Goal: Entertainment & Leisure: Browse casually

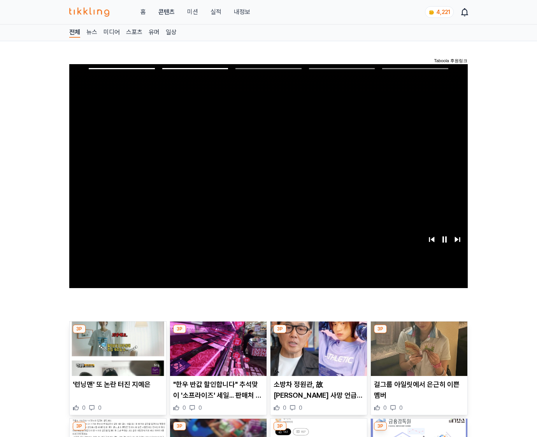
click at [418, 355] on img at bounding box center [419, 349] width 97 height 54
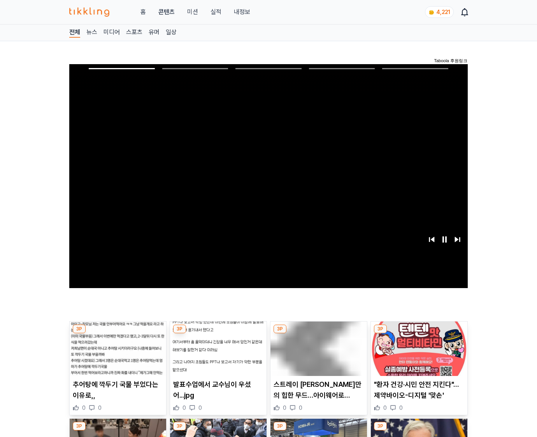
click at [418, 355] on img at bounding box center [419, 349] width 97 height 54
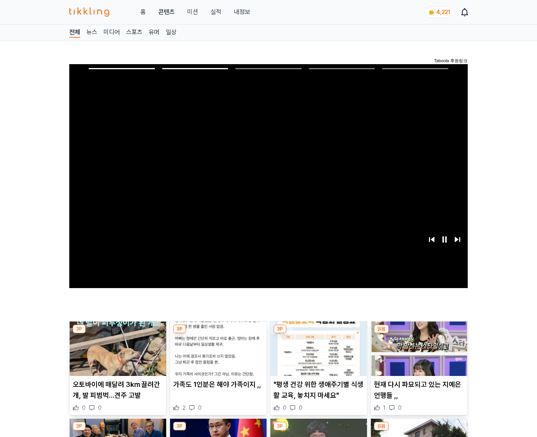
click at [418, 355] on img at bounding box center [419, 349] width 97 height 54
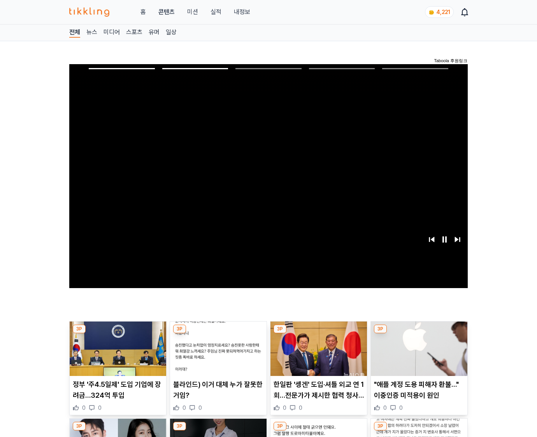
click at [418, 355] on img at bounding box center [419, 349] width 97 height 54
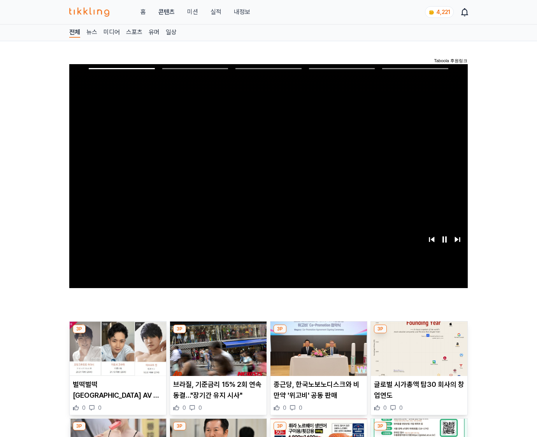
click at [418, 355] on img at bounding box center [419, 349] width 97 height 54
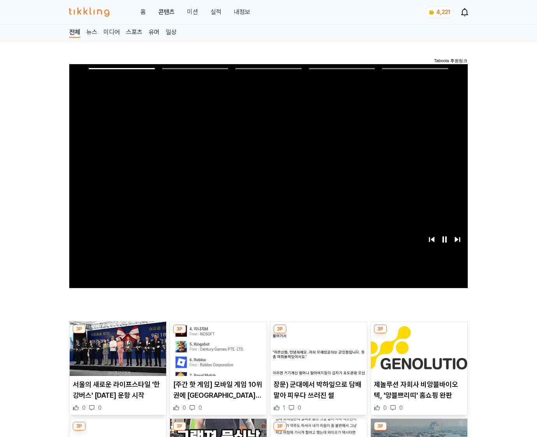
click at [418, 355] on img at bounding box center [419, 349] width 97 height 54
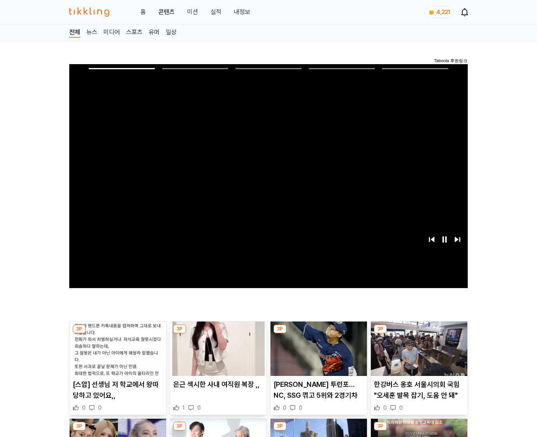
click at [418, 355] on img at bounding box center [419, 349] width 97 height 54
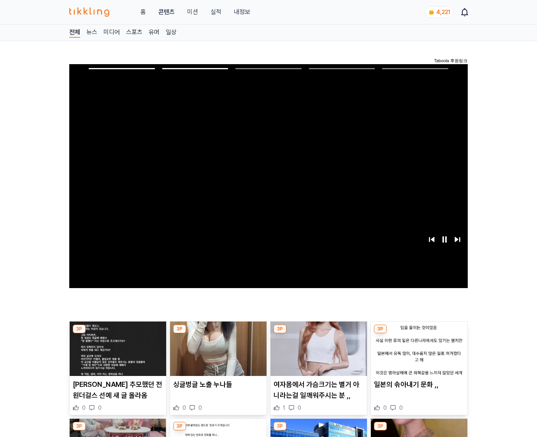
click at [418, 355] on img at bounding box center [419, 349] width 97 height 54
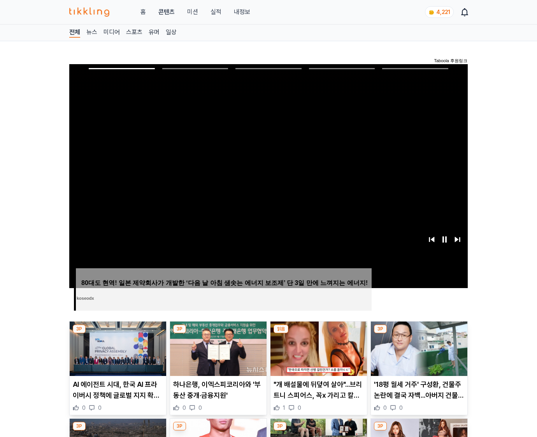
click at [418, 355] on img at bounding box center [419, 349] width 97 height 54
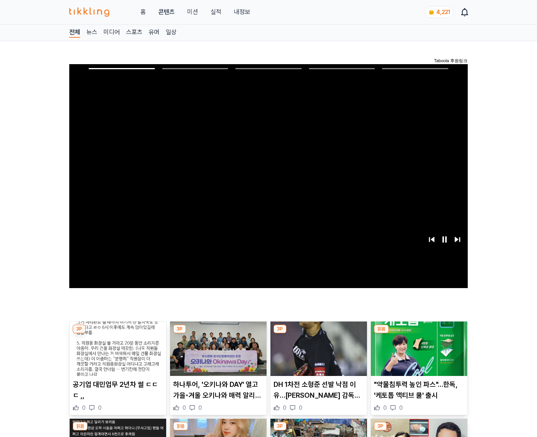
click at [418, 355] on img at bounding box center [419, 349] width 97 height 54
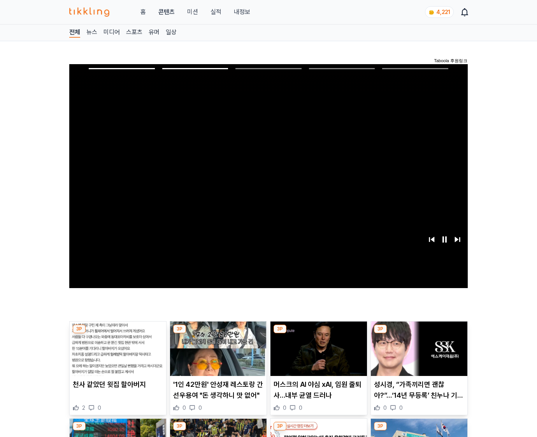
click at [418, 355] on img at bounding box center [419, 349] width 97 height 54
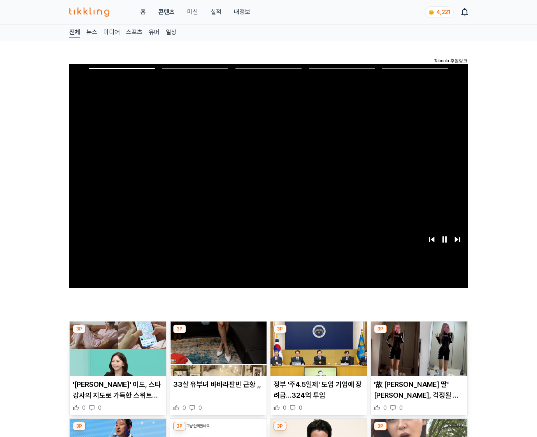
click at [418, 355] on img at bounding box center [419, 349] width 97 height 54
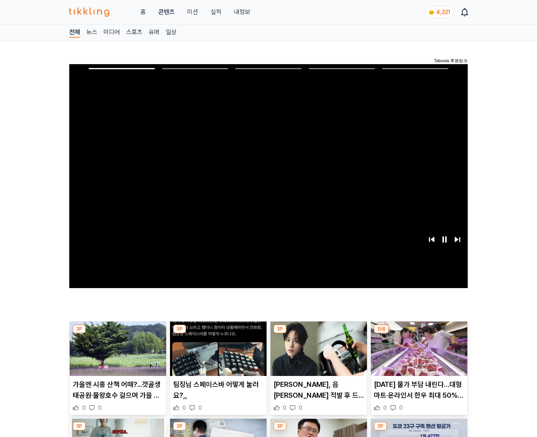
click at [418, 355] on img at bounding box center [419, 349] width 97 height 54
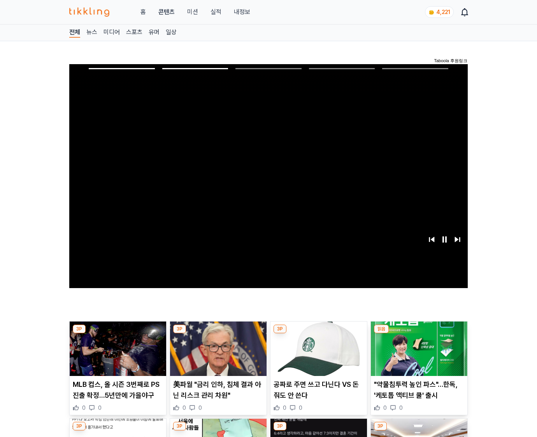
click at [418, 355] on img at bounding box center [419, 349] width 97 height 54
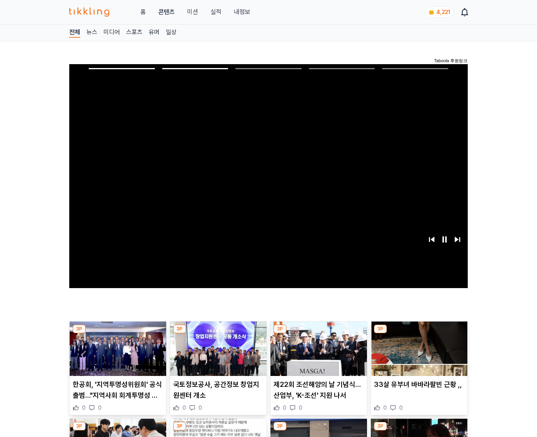
click at [418, 355] on img at bounding box center [419, 349] width 97 height 54
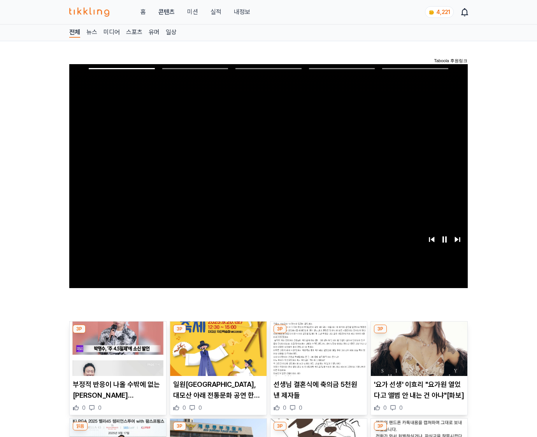
click at [418, 355] on img at bounding box center [419, 349] width 97 height 54
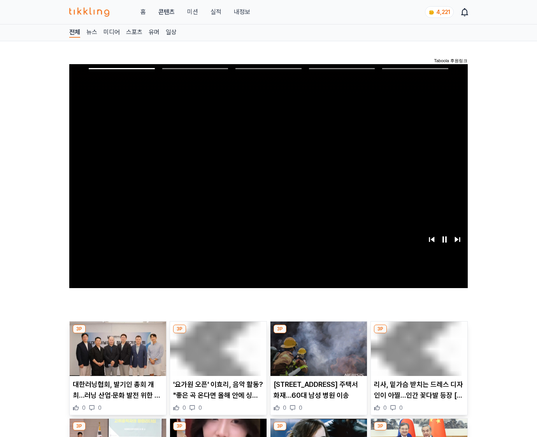
click at [418, 355] on img at bounding box center [419, 349] width 97 height 54
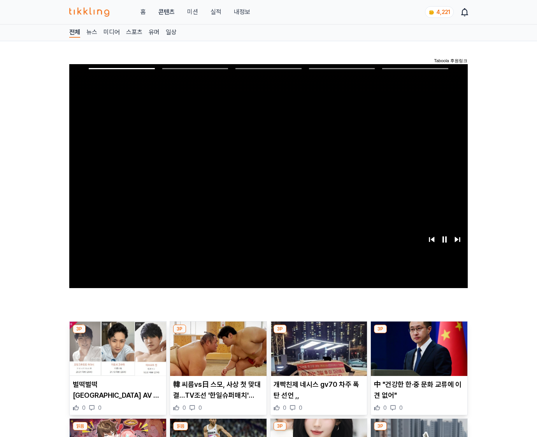
click at [418, 355] on img at bounding box center [419, 349] width 97 height 54
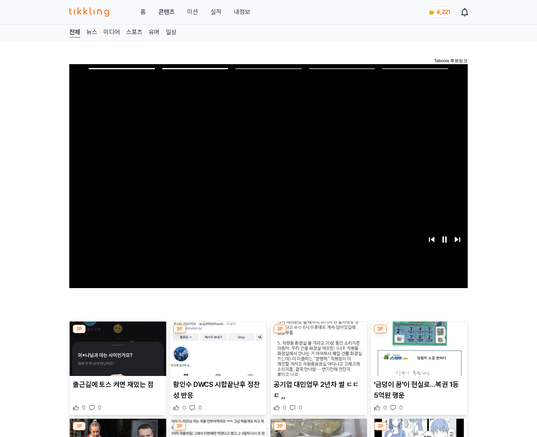
click at [418, 355] on img at bounding box center [419, 349] width 97 height 54
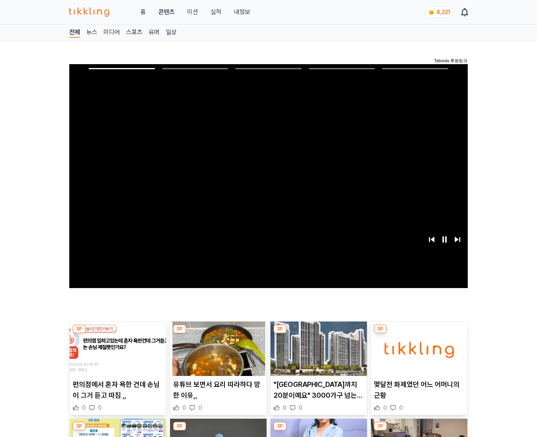
click at [418, 355] on img at bounding box center [419, 349] width 97 height 54
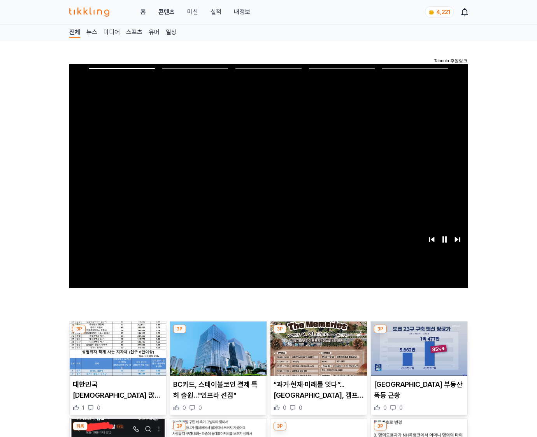
click at [418, 355] on img at bounding box center [419, 349] width 97 height 54
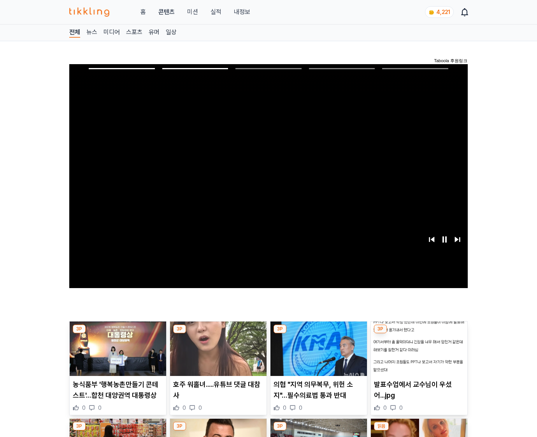
click at [418, 355] on img at bounding box center [419, 349] width 97 height 54
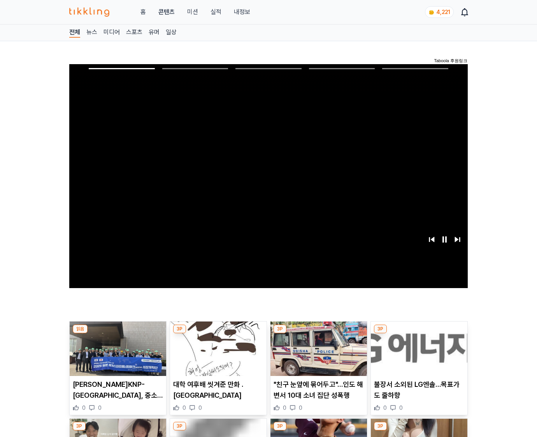
click at [418, 355] on img at bounding box center [419, 349] width 97 height 54
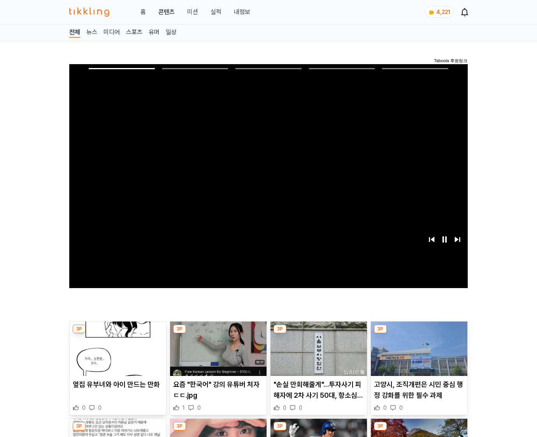
click at [418, 355] on img at bounding box center [419, 349] width 97 height 54
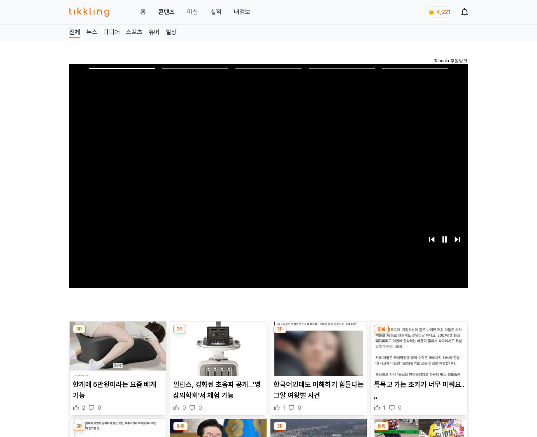
click at [418, 355] on img at bounding box center [419, 349] width 97 height 54
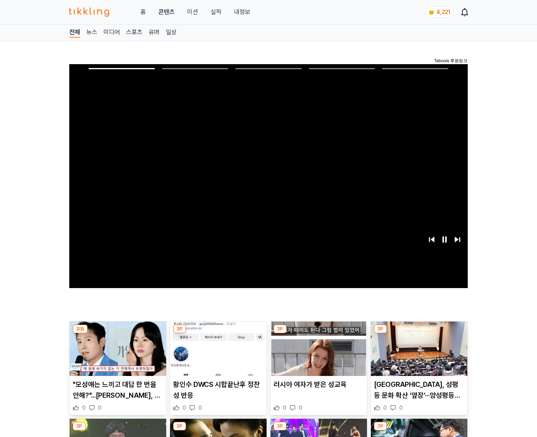
click at [418, 355] on img at bounding box center [419, 349] width 97 height 54
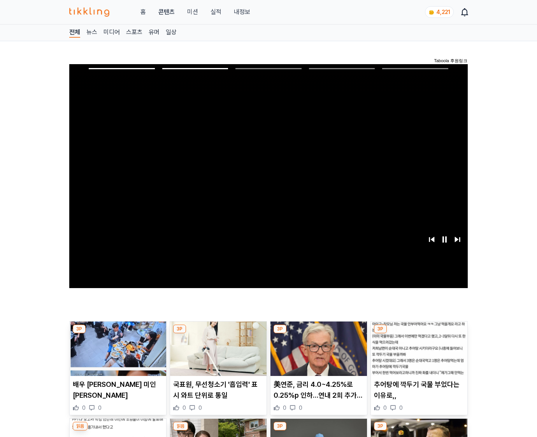
click at [418, 355] on img at bounding box center [419, 349] width 97 height 54
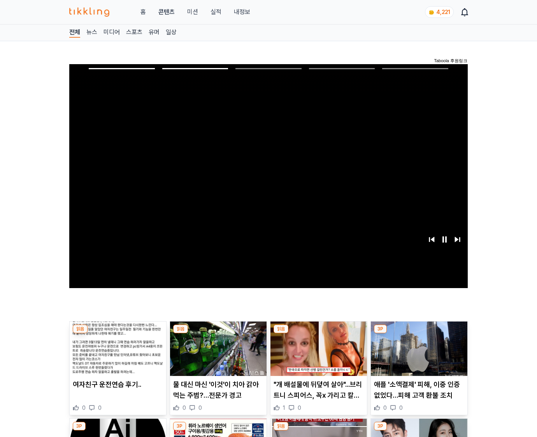
click at [418, 355] on img at bounding box center [419, 349] width 97 height 54
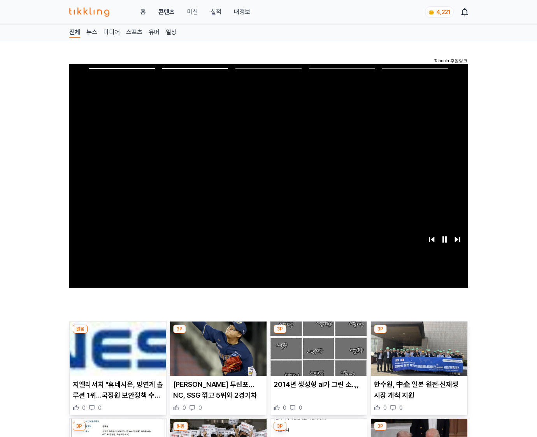
click at [418, 355] on img at bounding box center [419, 349] width 97 height 54
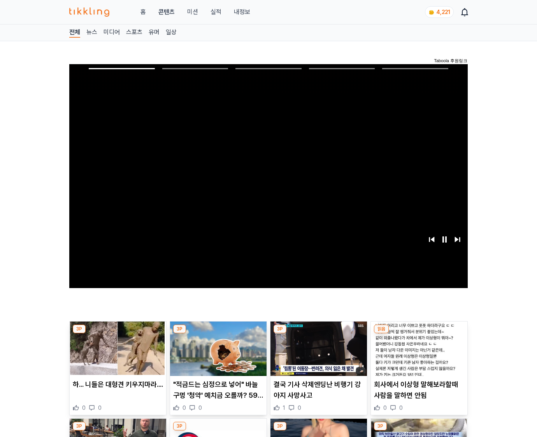
click at [418, 355] on img at bounding box center [419, 349] width 97 height 54
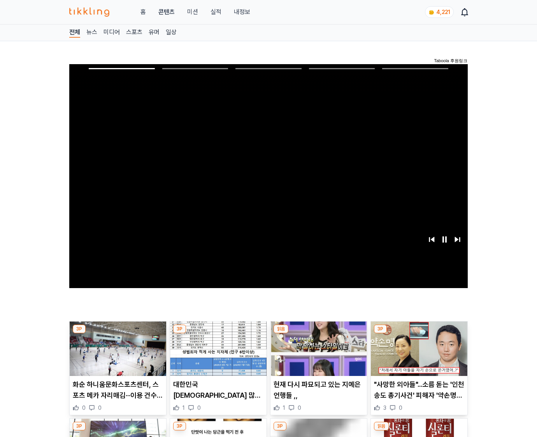
click at [418, 355] on img at bounding box center [419, 349] width 97 height 54
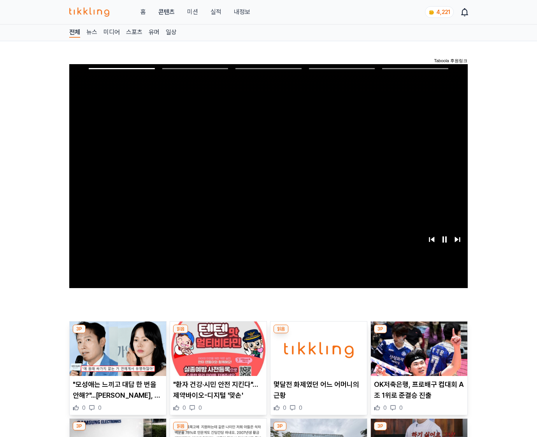
click at [418, 355] on img at bounding box center [419, 349] width 97 height 54
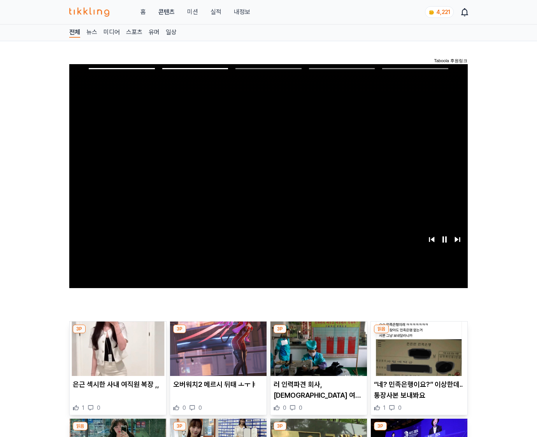
click at [418, 355] on img at bounding box center [419, 349] width 97 height 54
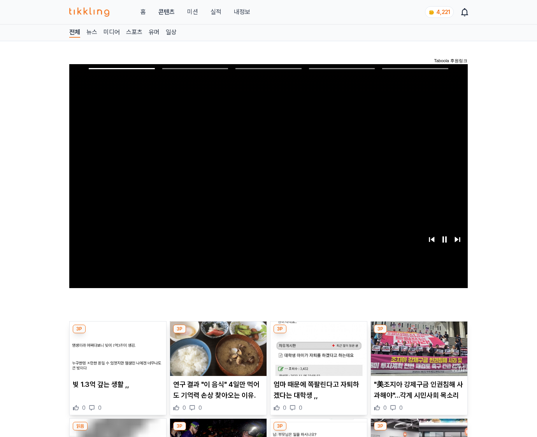
click at [418, 355] on img at bounding box center [419, 349] width 97 height 54
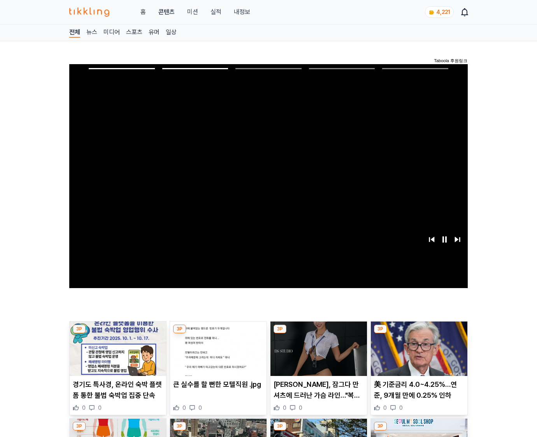
click at [418, 355] on img at bounding box center [419, 349] width 97 height 54
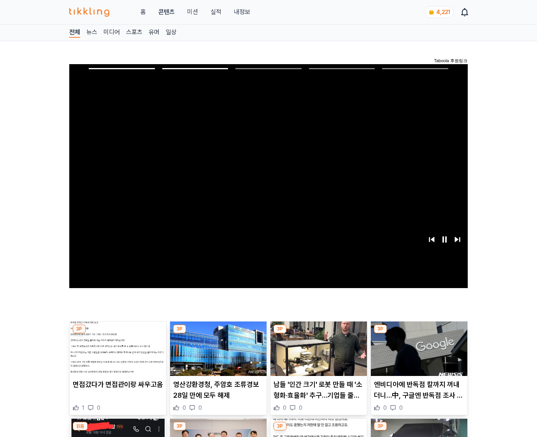
click at [418, 355] on img at bounding box center [419, 349] width 97 height 54
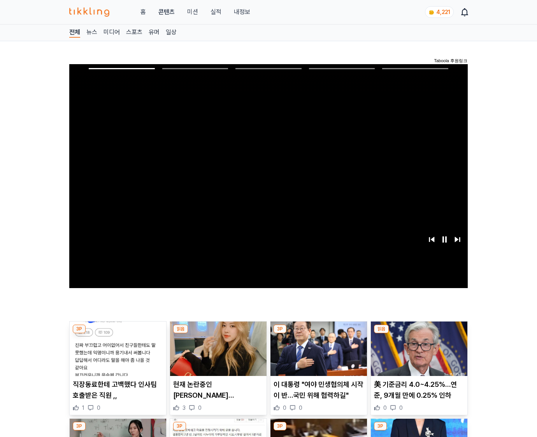
click at [418, 355] on img at bounding box center [419, 349] width 97 height 54
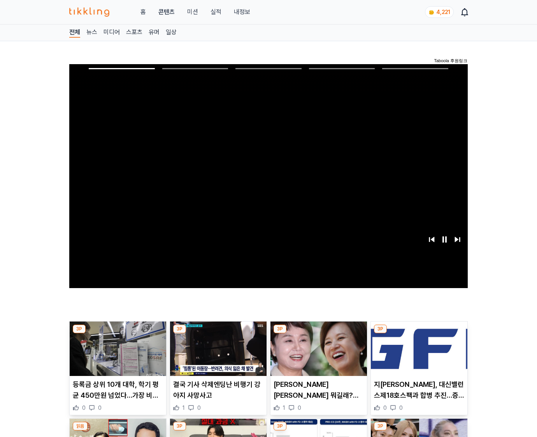
click at [418, 355] on img at bounding box center [419, 349] width 97 height 54
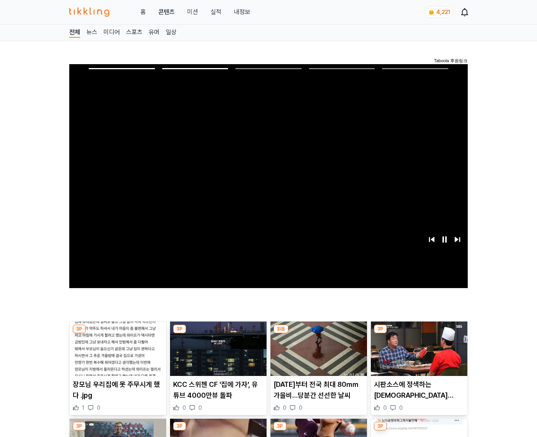
click at [418, 355] on img at bounding box center [419, 349] width 97 height 54
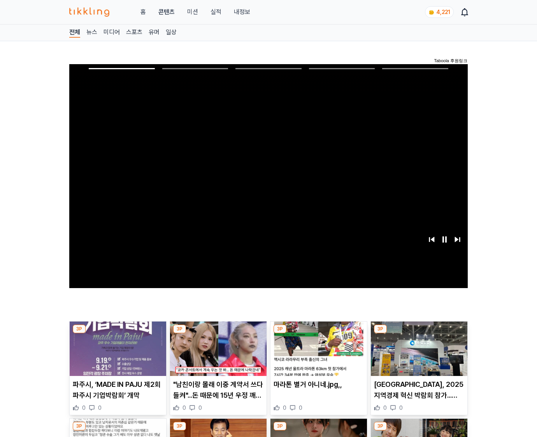
click at [418, 355] on img at bounding box center [419, 349] width 97 height 54
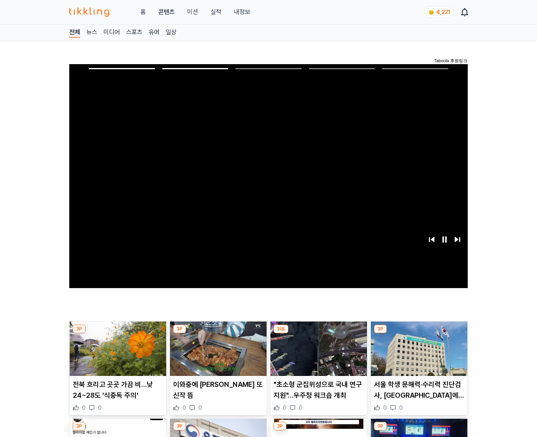
click at [418, 355] on img at bounding box center [419, 349] width 97 height 54
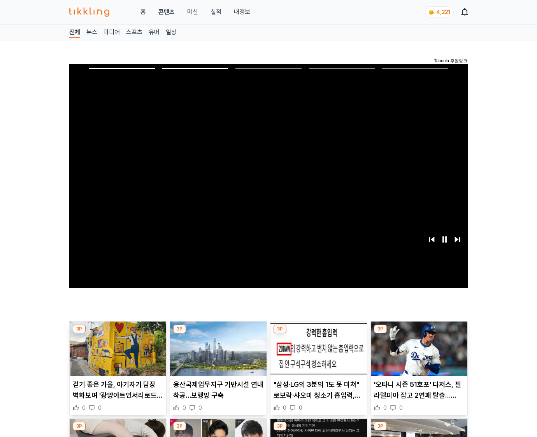
click at [418, 355] on img at bounding box center [419, 349] width 97 height 54
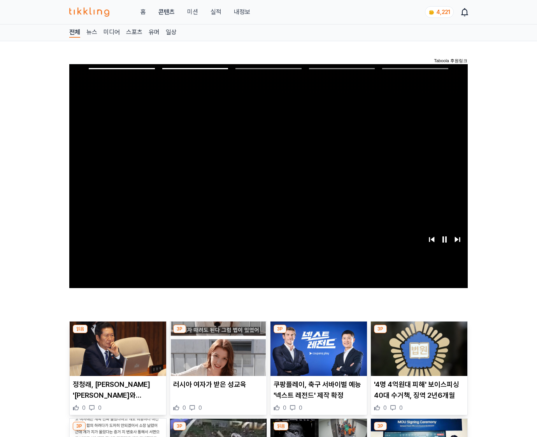
click at [418, 355] on img at bounding box center [419, 349] width 97 height 54
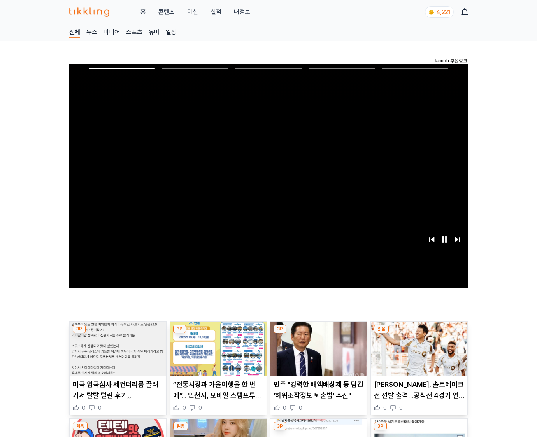
click at [418, 355] on img at bounding box center [419, 349] width 97 height 54
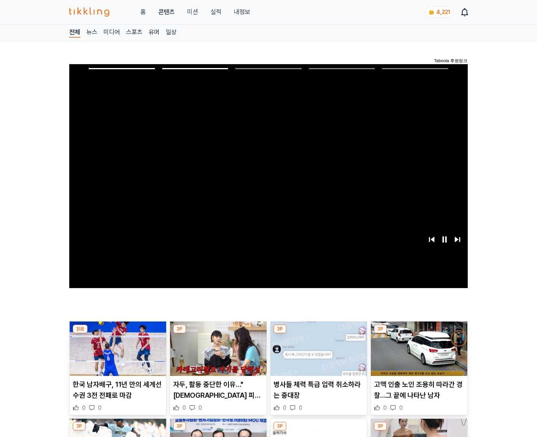
click at [418, 355] on img at bounding box center [419, 349] width 97 height 54
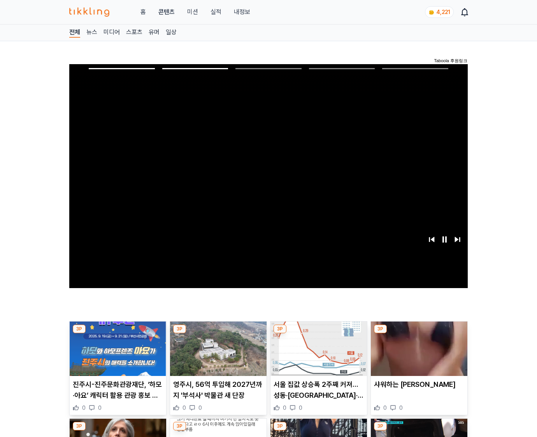
click at [418, 355] on img at bounding box center [419, 349] width 97 height 54
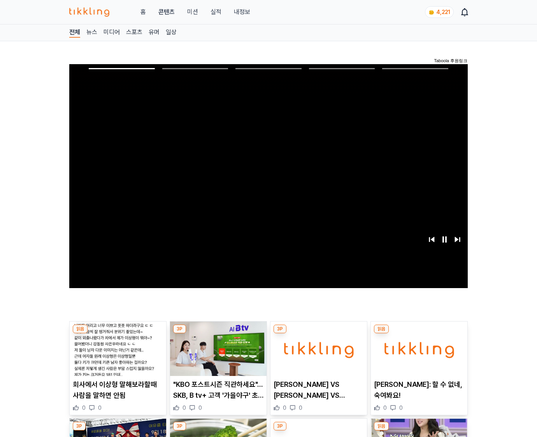
click at [418, 355] on img at bounding box center [419, 349] width 97 height 54
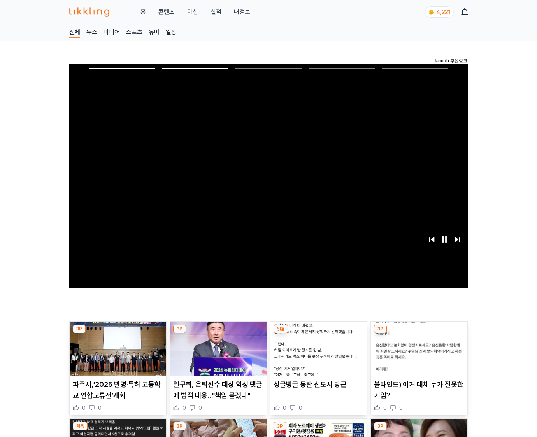
click at [418, 355] on img at bounding box center [419, 349] width 97 height 54
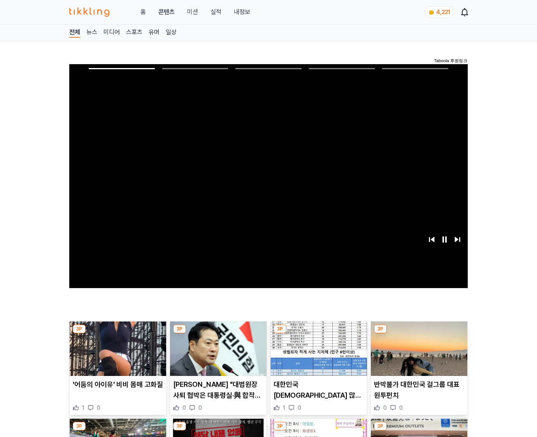
click at [418, 355] on img at bounding box center [419, 349] width 97 height 54
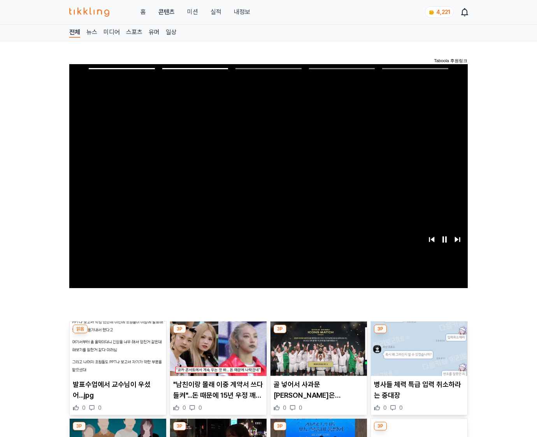
click at [418, 355] on img at bounding box center [419, 349] width 97 height 54
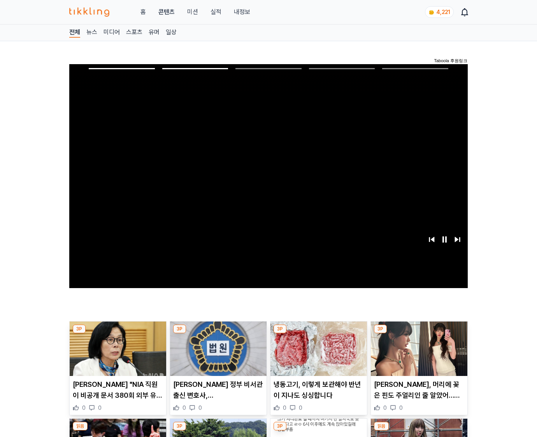
click at [418, 355] on img at bounding box center [419, 349] width 97 height 54
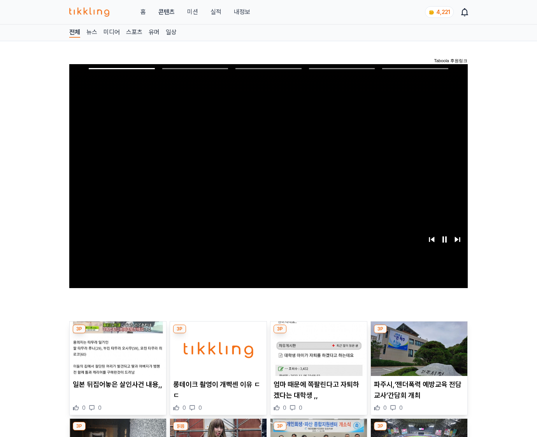
click at [418, 355] on img at bounding box center [419, 349] width 97 height 54
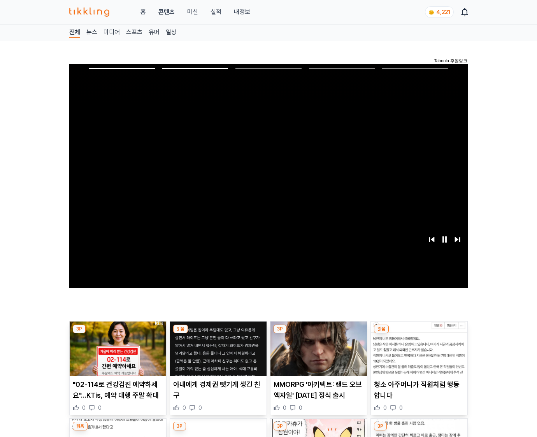
click at [418, 355] on img at bounding box center [419, 349] width 97 height 54
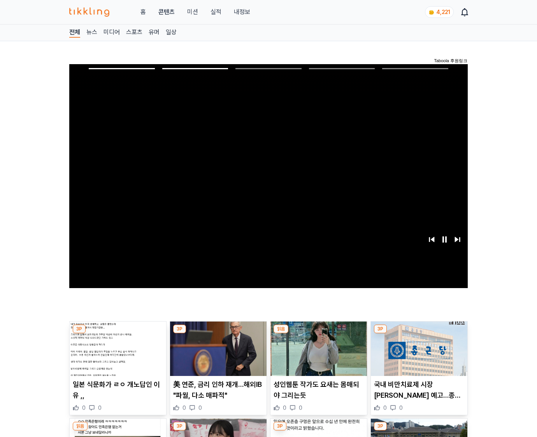
click at [418, 355] on img at bounding box center [419, 349] width 97 height 54
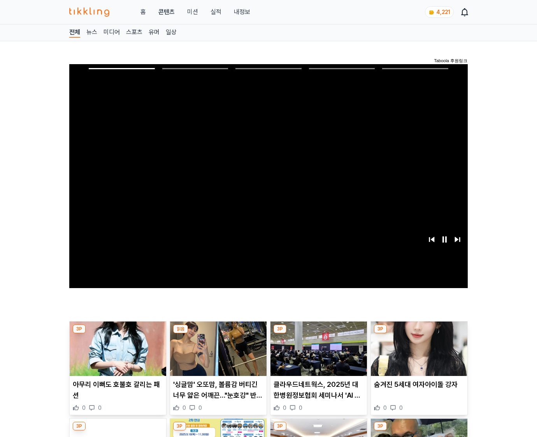
click at [418, 355] on img at bounding box center [419, 349] width 97 height 54
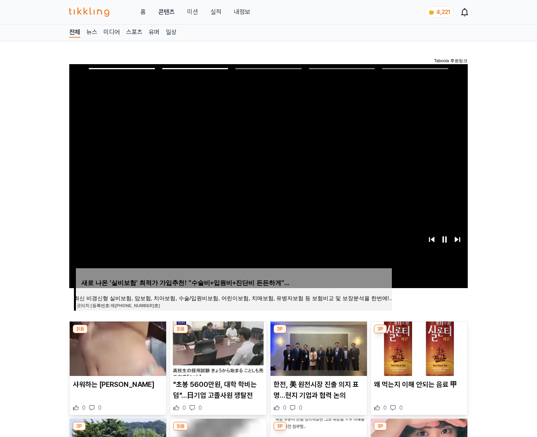
click at [418, 355] on img at bounding box center [419, 349] width 97 height 54
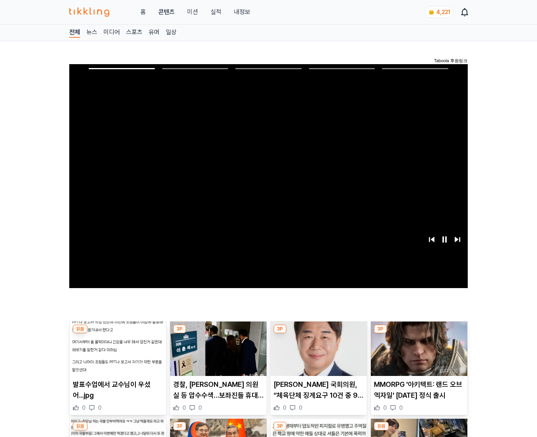
click at [418, 355] on img at bounding box center [419, 349] width 97 height 54
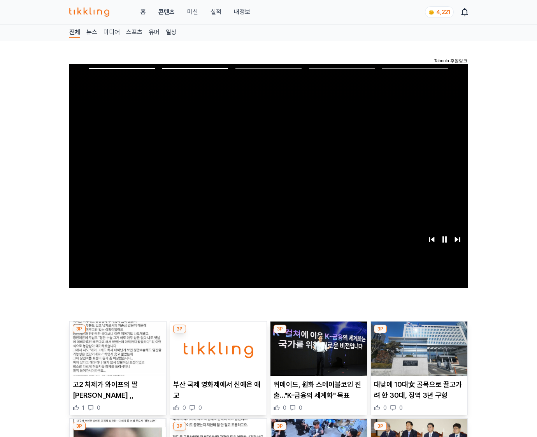
click at [418, 355] on img at bounding box center [419, 349] width 97 height 54
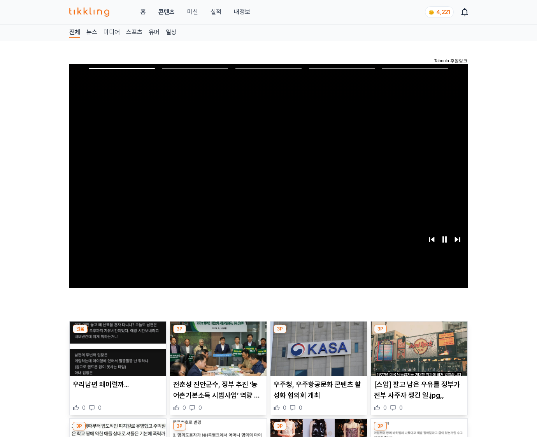
click at [418, 355] on img at bounding box center [419, 349] width 97 height 54
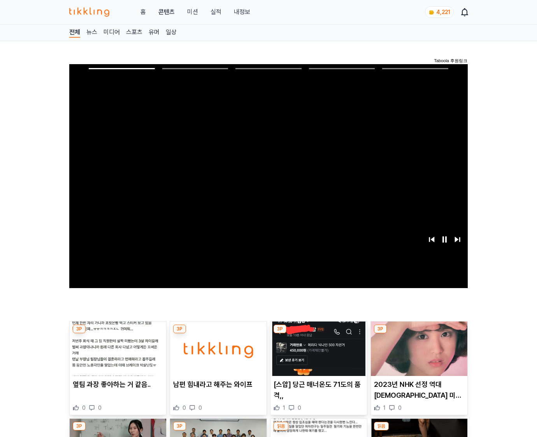
click at [418, 355] on img at bounding box center [419, 349] width 97 height 54
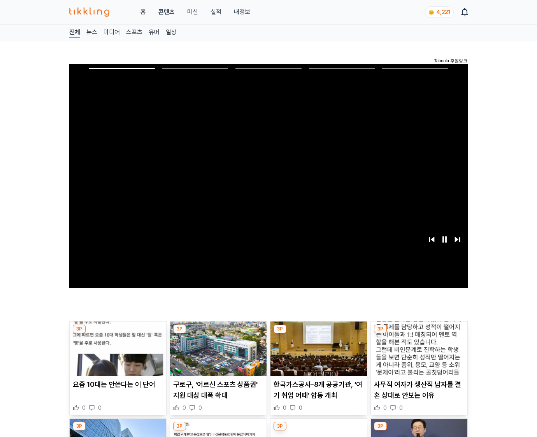
click at [418, 355] on img at bounding box center [419, 349] width 97 height 54
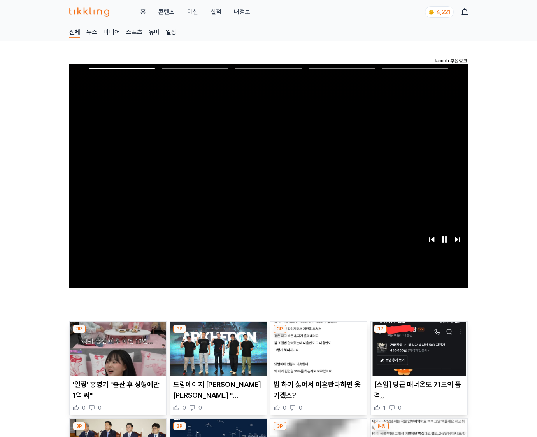
click img
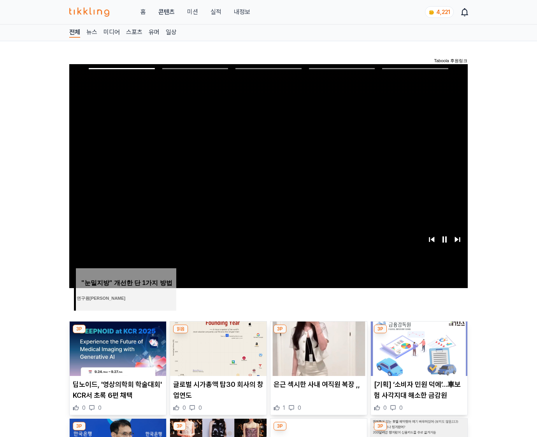
click at [418, 355] on img at bounding box center [419, 349] width 97 height 54
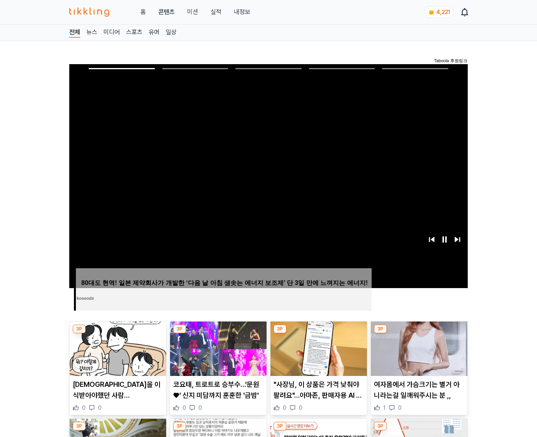
click at [418, 355] on img at bounding box center [419, 349] width 97 height 54
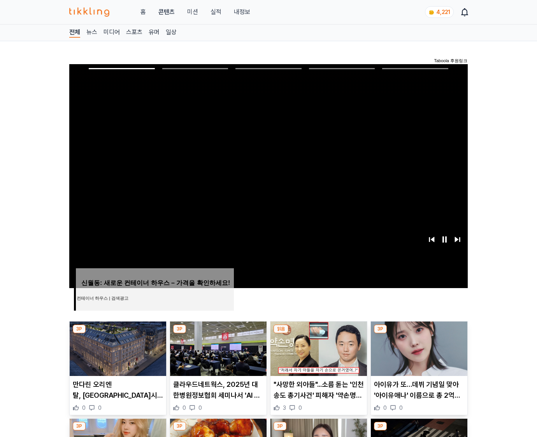
click at [418, 355] on img at bounding box center [419, 349] width 97 height 54
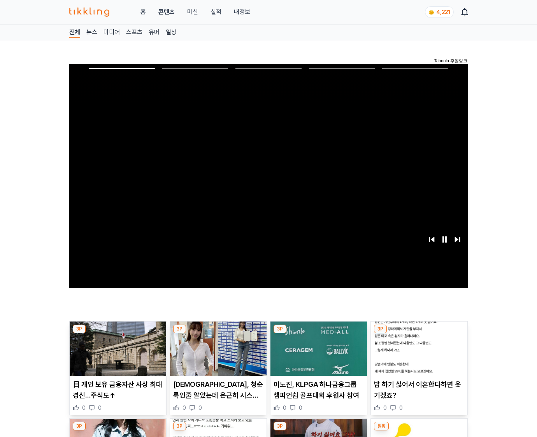
click at [418, 355] on img at bounding box center [419, 349] width 97 height 54
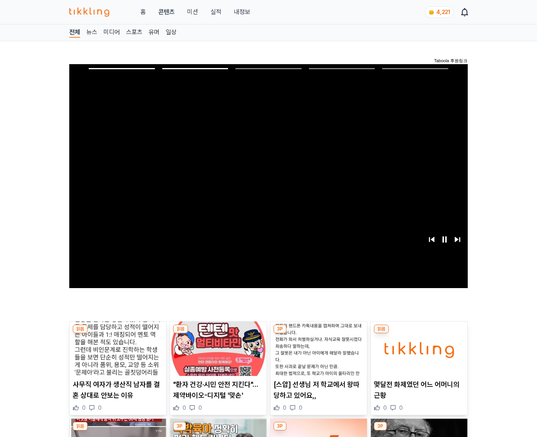
click at [418, 355] on img at bounding box center [419, 349] width 97 height 54
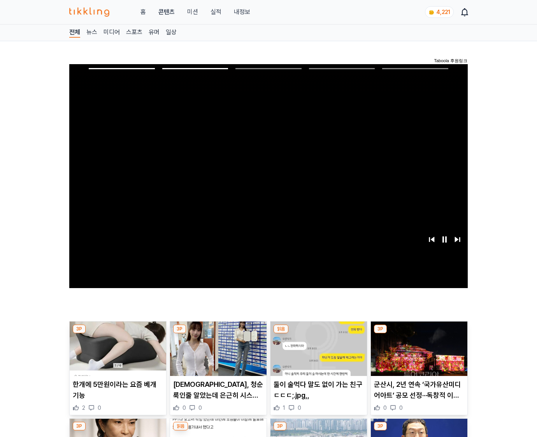
click at [418, 355] on img at bounding box center [419, 349] width 97 height 54
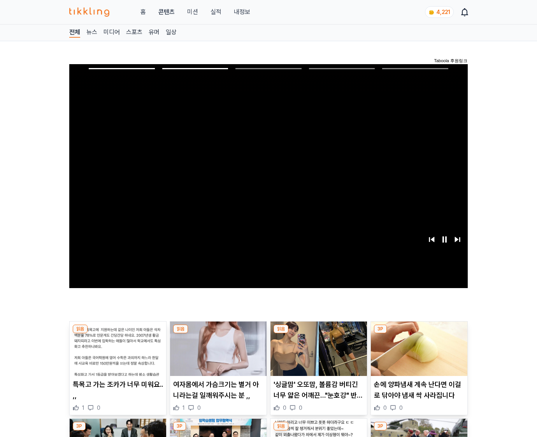
click at [418, 355] on img at bounding box center [419, 349] width 97 height 54
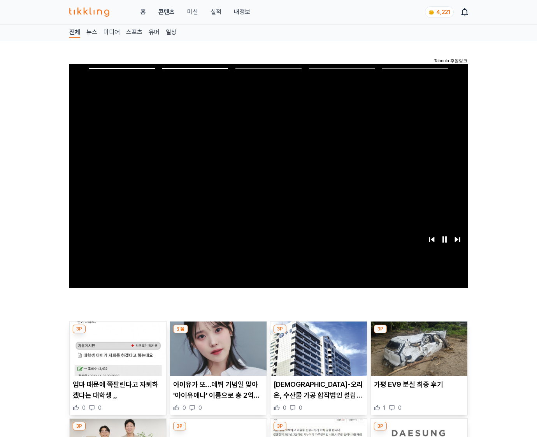
click at [418, 355] on img at bounding box center [419, 349] width 97 height 54
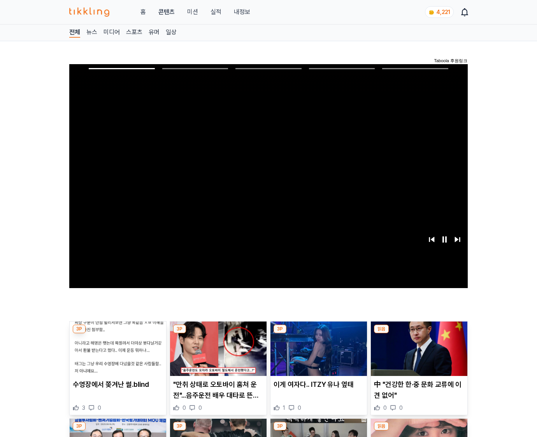
click at [418, 355] on img at bounding box center [419, 349] width 97 height 54
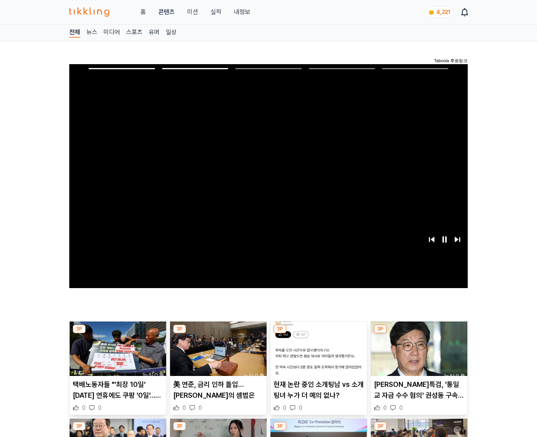
click at [418, 355] on img at bounding box center [419, 349] width 97 height 54
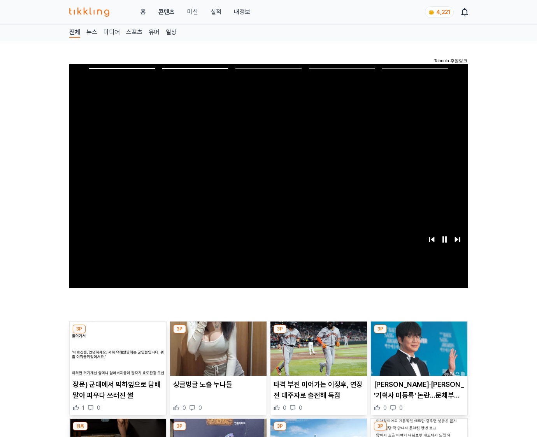
click at [418, 355] on img at bounding box center [419, 349] width 97 height 54
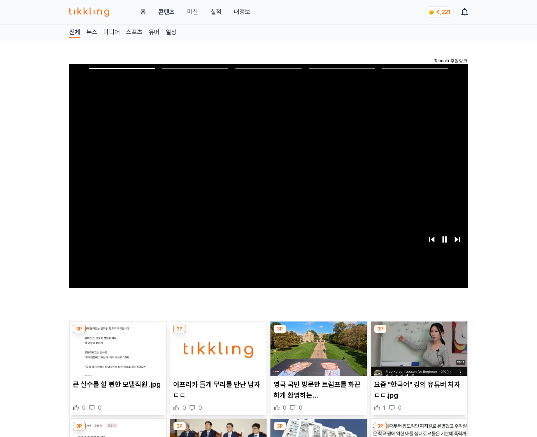
click at [418, 355] on img at bounding box center [419, 349] width 97 height 54
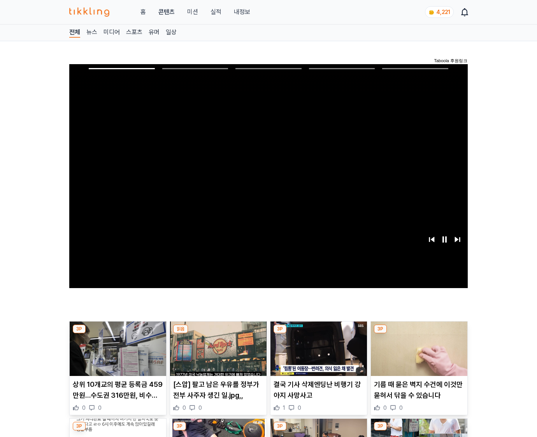
click at [418, 355] on img at bounding box center [419, 349] width 97 height 54
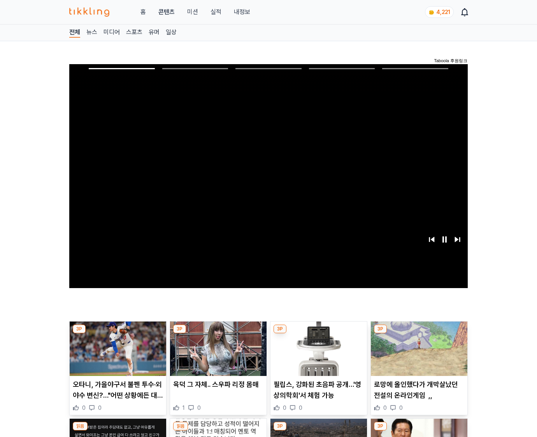
click at [418, 355] on img at bounding box center [419, 349] width 97 height 54
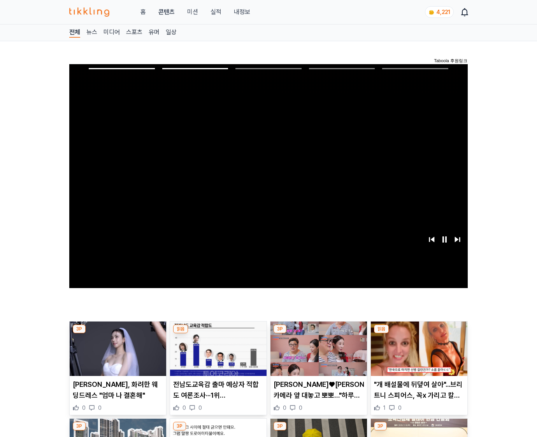
click at [418, 355] on img at bounding box center [419, 349] width 97 height 54
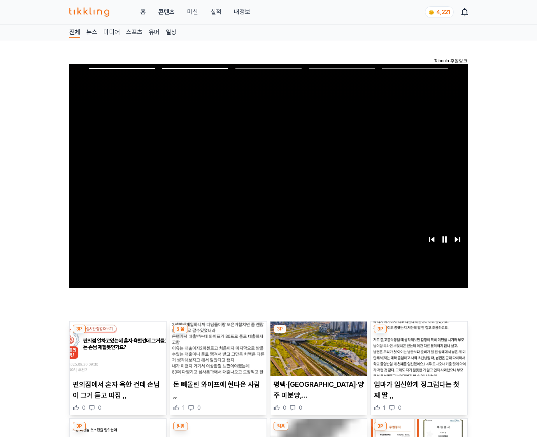
click at [418, 355] on img at bounding box center [419, 349] width 97 height 54
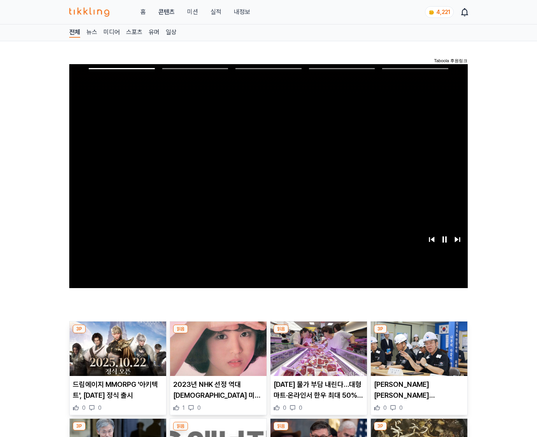
click at [418, 355] on img at bounding box center [419, 349] width 97 height 54
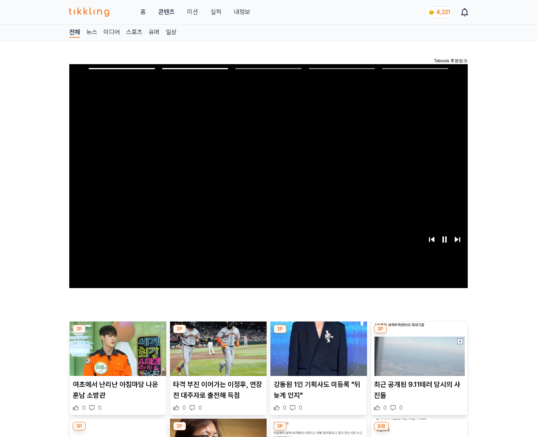
click at [418, 355] on img at bounding box center [419, 349] width 97 height 54
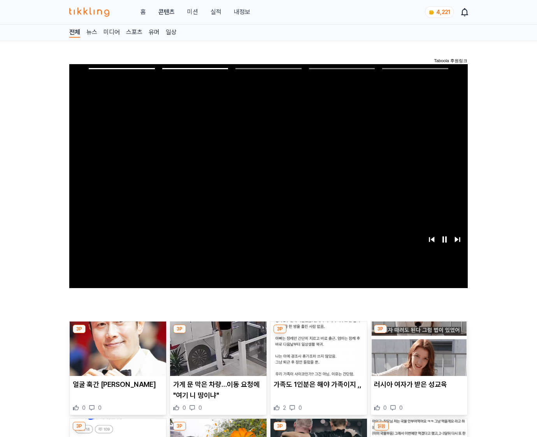
click at [418, 355] on img at bounding box center [419, 349] width 97 height 54
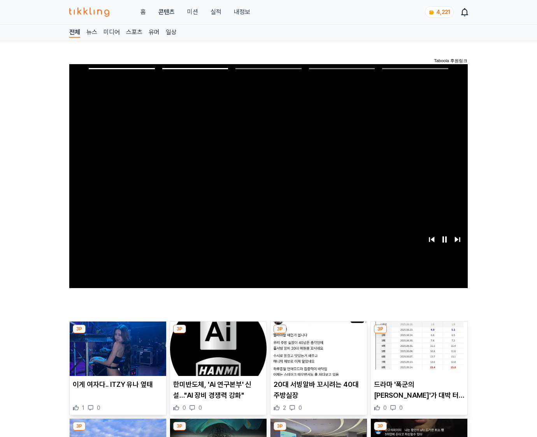
click at [418, 355] on img at bounding box center [419, 349] width 97 height 54
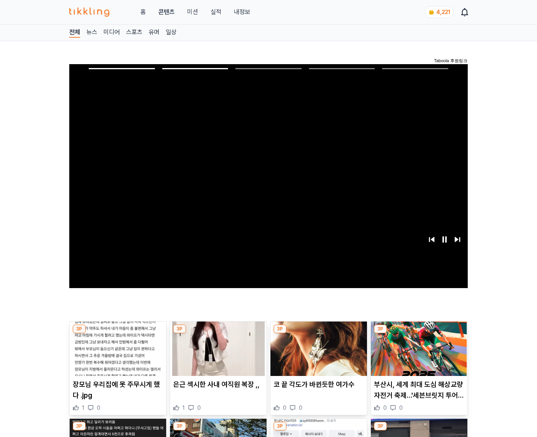
click at [418, 355] on img at bounding box center [419, 349] width 97 height 54
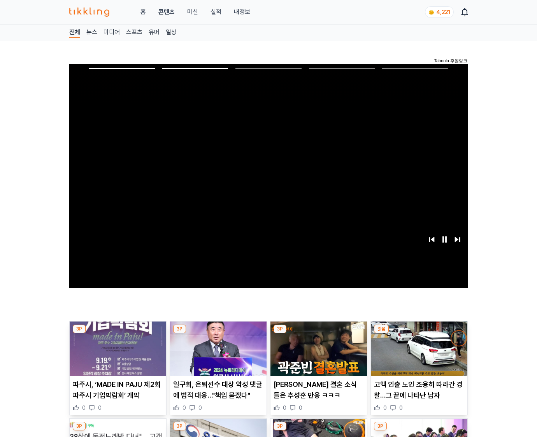
click at [418, 355] on img at bounding box center [419, 349] width 97 height 54
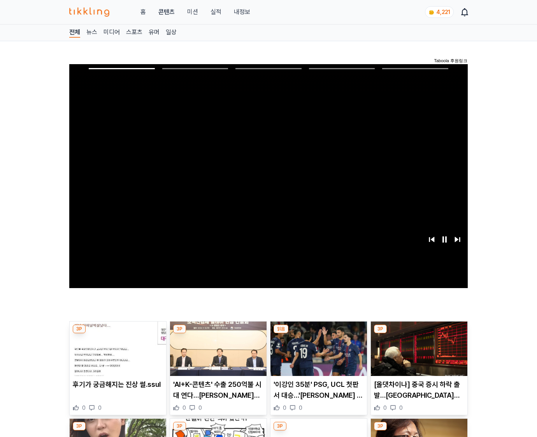
click at [418, 355] on img at bounding box center [419, 349] width 97 height 54
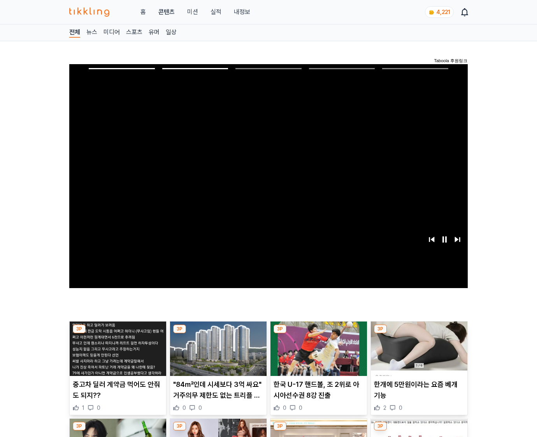
click at [418, 355] on img at bounding box center [419, 349] width 97 height 54
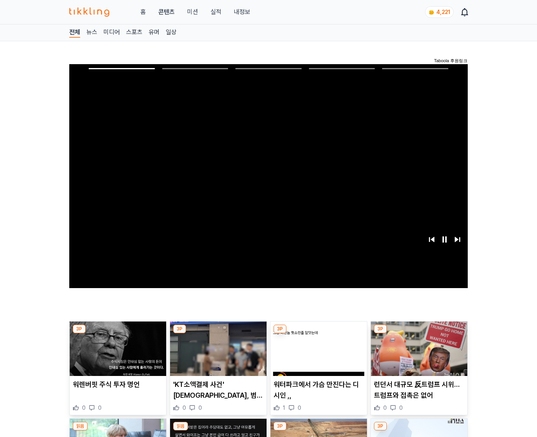
click at [418, 355] on img at bounding box center [419, 349] width 97 height 54
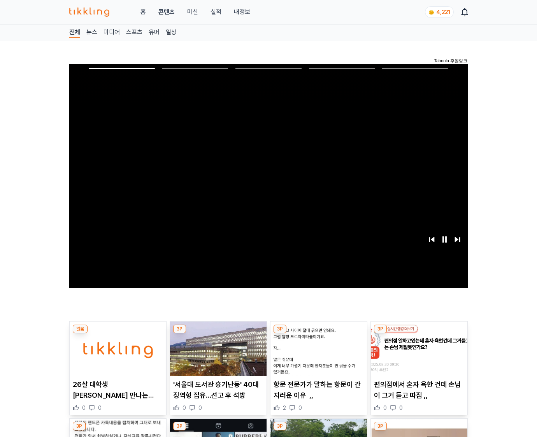
click at [418, 355] on img at bounding box center [419, 349] width 97 height 54
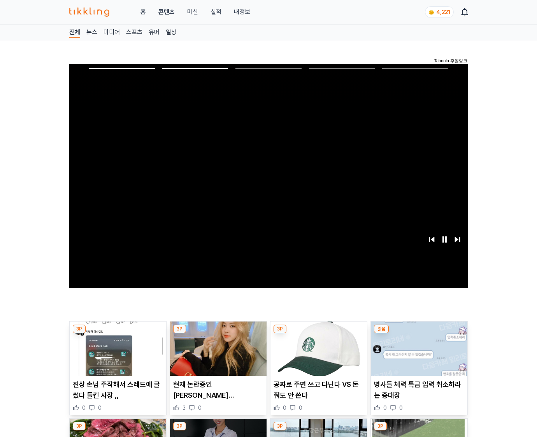
click at [418, 355] on img at bounding box center [419, 349] width 97 height 54
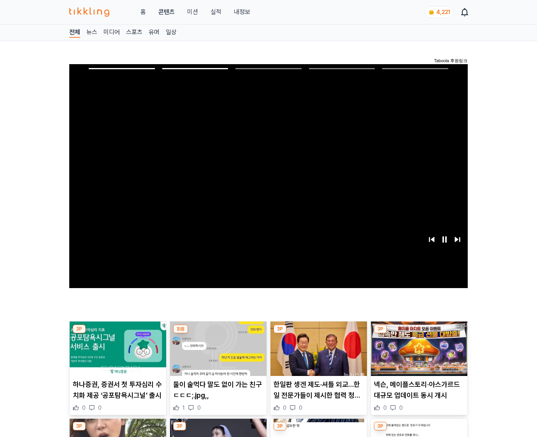
click at [418, 355] on img at bounding box center [419, 349] width 97 height 54
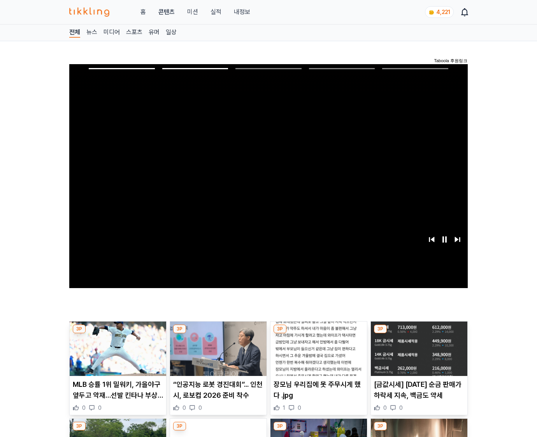
click at [418, 355] on img at bounding box center [419, 349] width 97 height 54
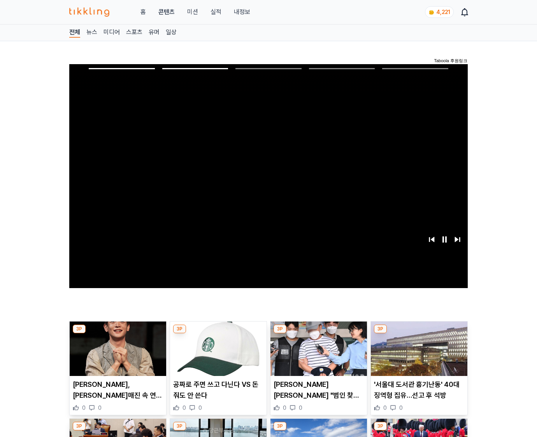
click at [418, 355] on img at bounding box center [419, 349] width 97 height 54
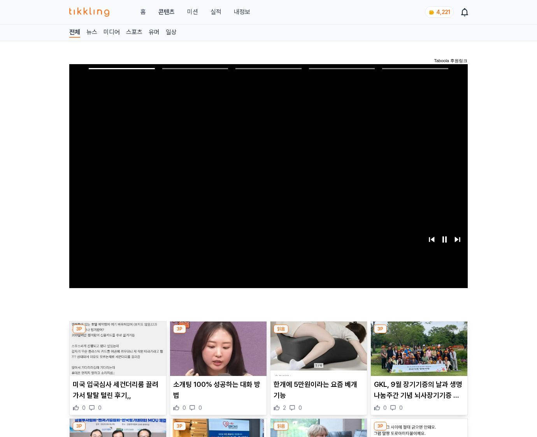
click at [418, 355] on img at bounding box center [419, 349] width 97 height 54
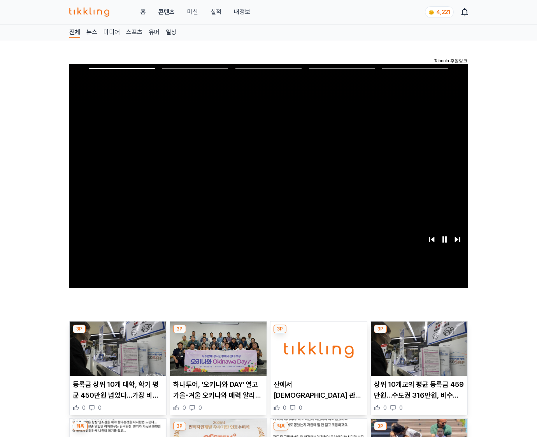
click at [418, 355] on img at bounding box center [419, 349] width 97 height 54
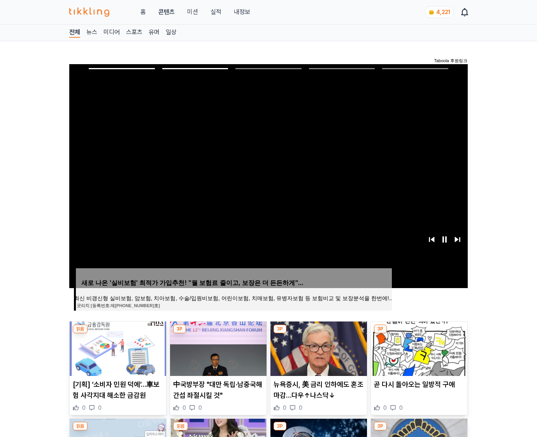
click at [418, 355] on img at bounding box center [419, 349] width 97 height 54
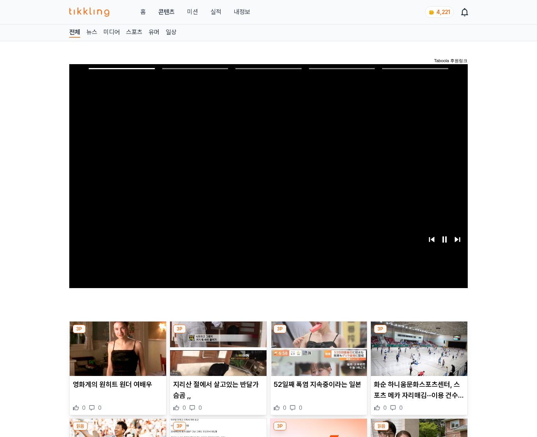
click at [418, 355] on img at bounding box center [419, 349] width 97 height 54
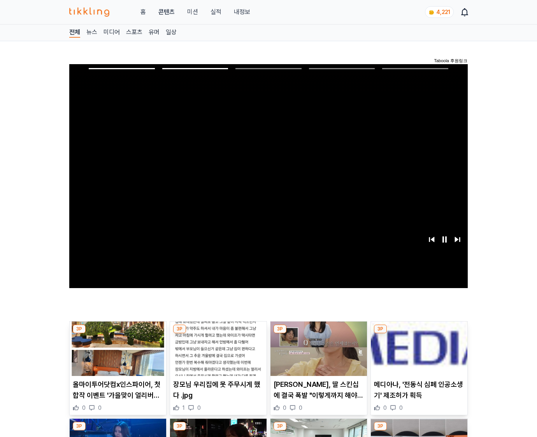
click at [418, 355] on img at bounding box center [419, 349] width 97 height 54
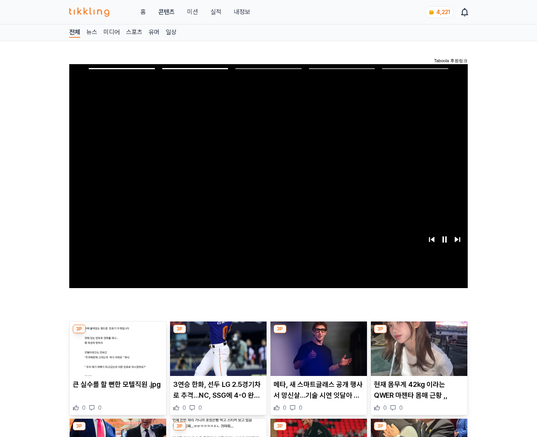
click at [418, 355] on img at bounding box center [419, 349] width 97 height 54
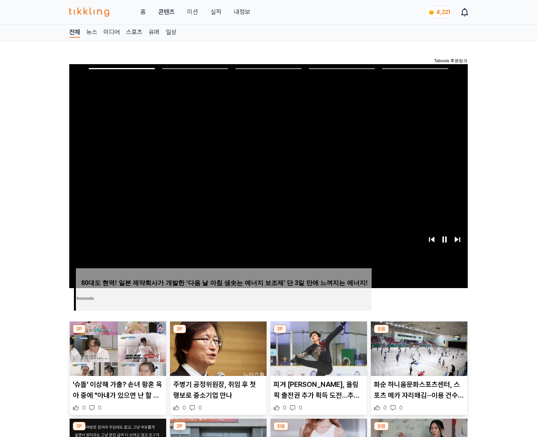
click at [418, 355] on img at bounding box center [419, 349] width 97 height 54
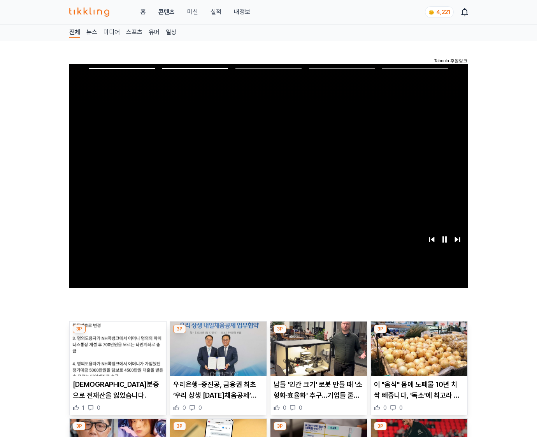
click at [418, 355] on img at bounding box center [419, 349] width 97 height 54
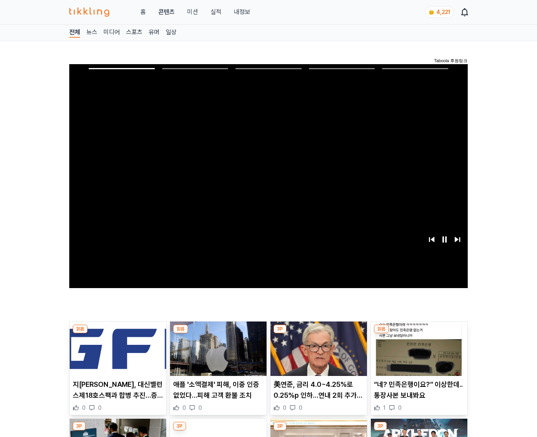
click at [418, 355] on img at bounding box center [419, 349] width 97 height 54
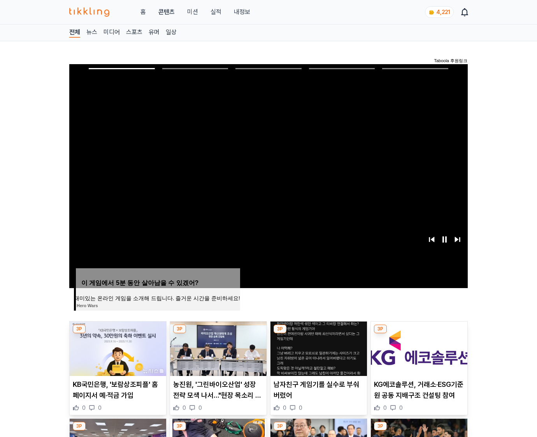
click at [418, 355] on img at bounding box center [419, 349] width 97 height 54
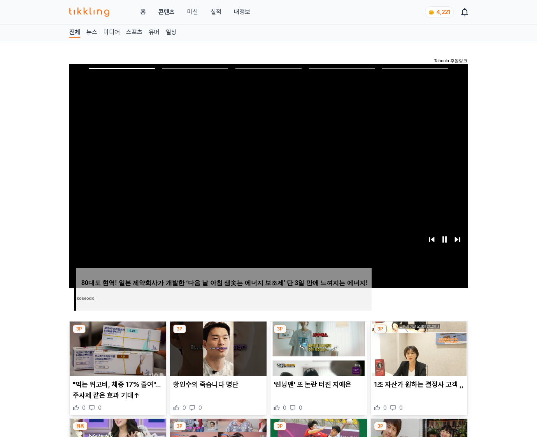
click at [418, 355] on img at bounding box center [419, 349] width 97 height 54
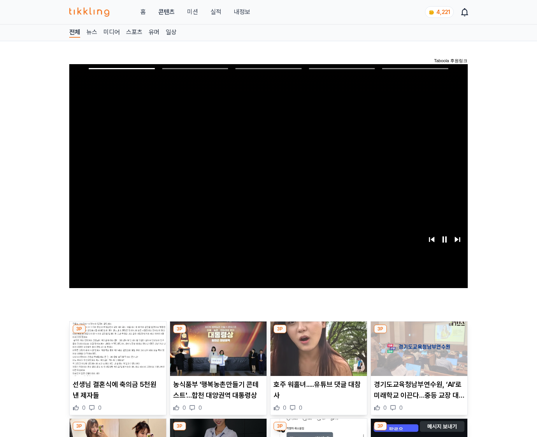
click at [418, 355] on img at bounding box center [419, 349] width 97 height 54
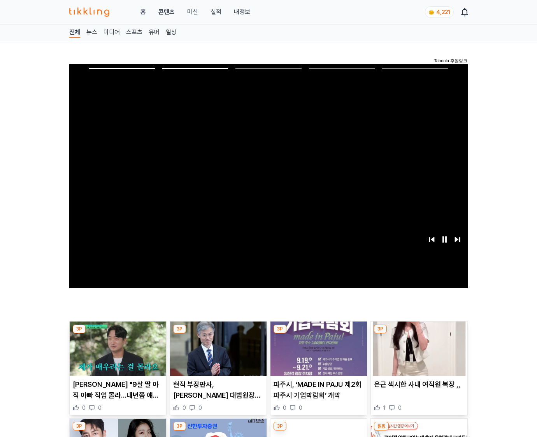
click at [418, 355] on img at bounding box center [419, 349] width 97 height 54
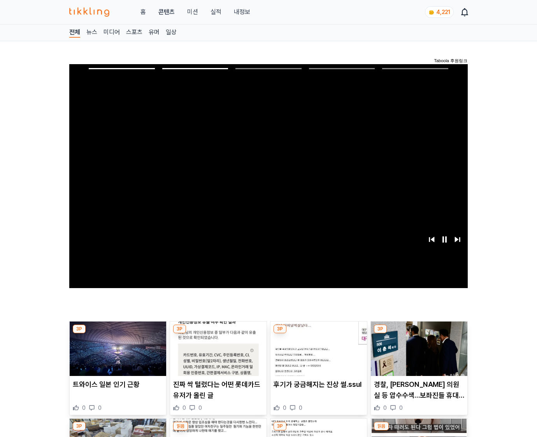
click at [418, 355] on img at bounding box center [419, 349] width 97 height 54
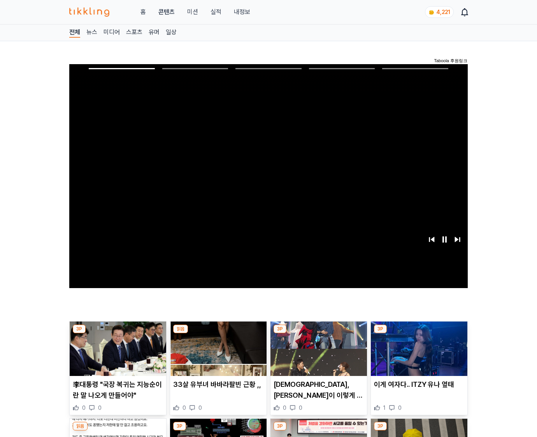
click at [418, 355] on img at bounding box center [419, 349] width 97 height 54
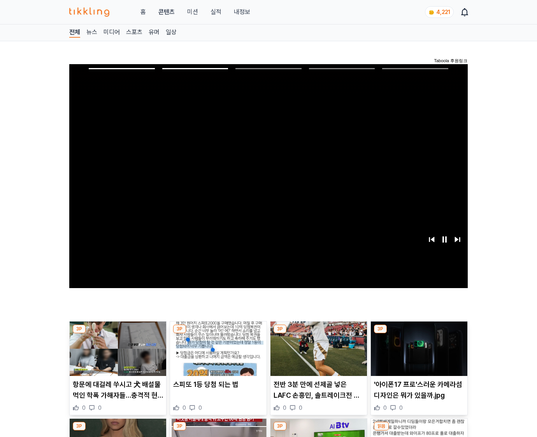
click at [418, 355] on img at bounding box center [419, 349] width 97 height 54
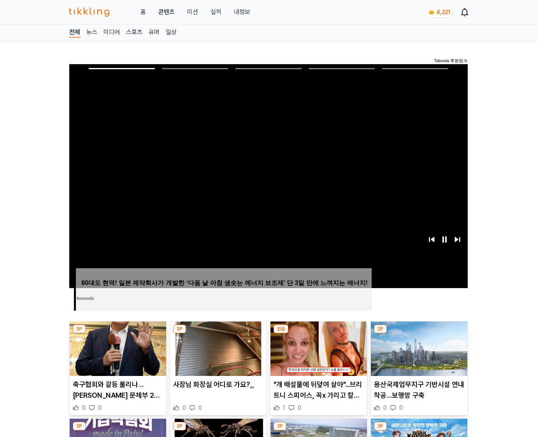
click at [418, 355] on img at bounding box center [419, 349] width 97 height 54
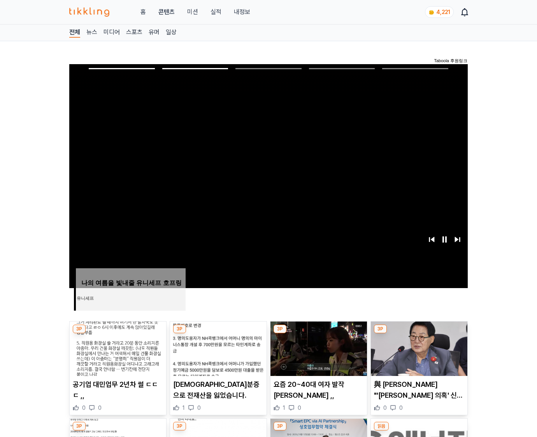
click at [418, 355] on img at bounding box center [419, 349] width 97 height 54
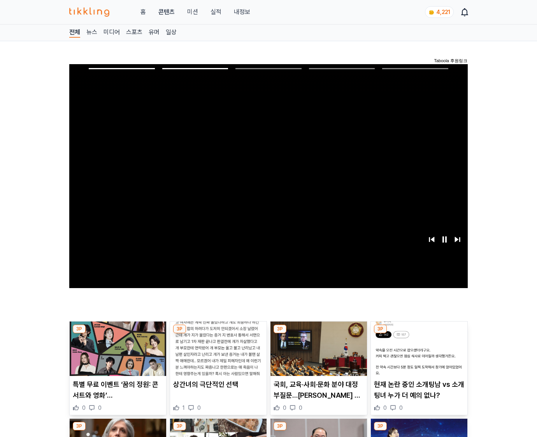
click at [418, 355] on img at bounding box center [419, 349] width 97 height 54
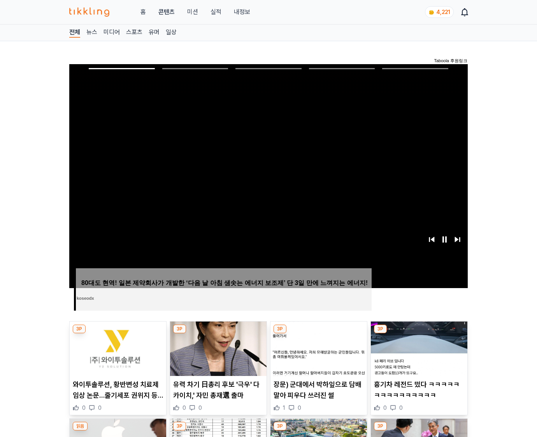
click at [418, 355] on img at bounding box center [419, 349] width 97 height 54
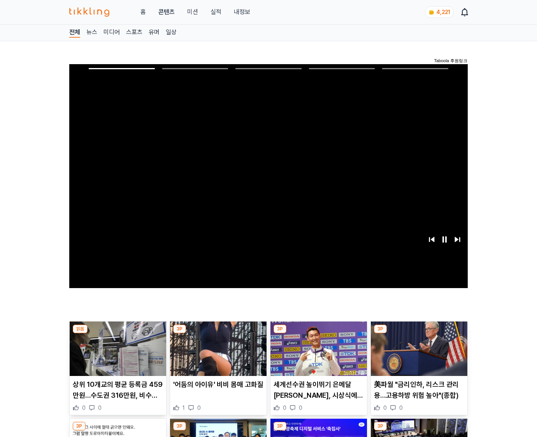
click at [418, 355] on img at bounding box center [419, 349] width 97 height 54
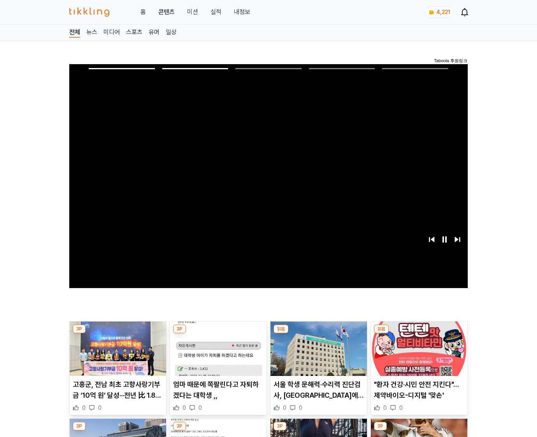
click at [418, 355] on img at bounding box center [419, 349] width 97 height 54
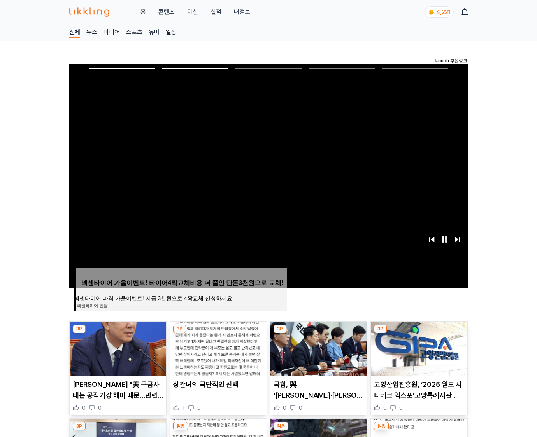
click img
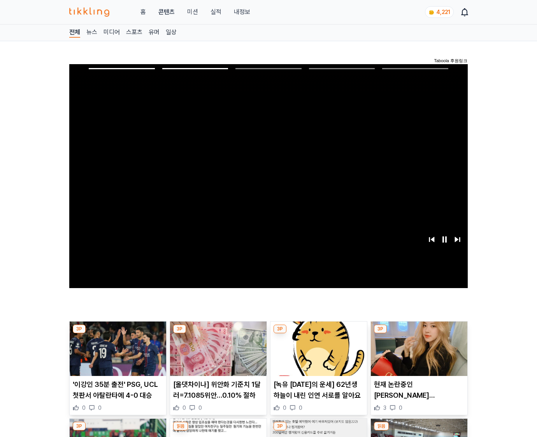
click at [418, 355] on img at bounding box center [419, 349] width 97 height 54
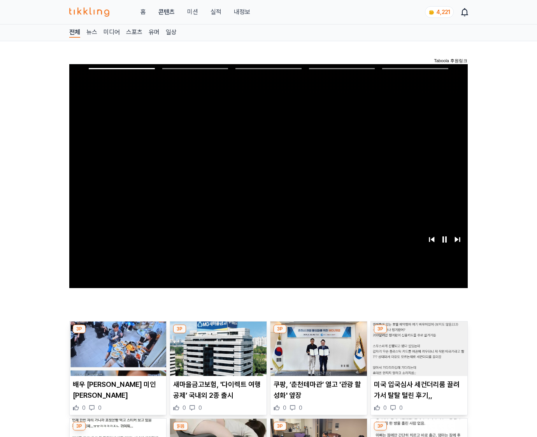
click at [418, 355] on img at bounding box center [419, 349] width 97 height 54
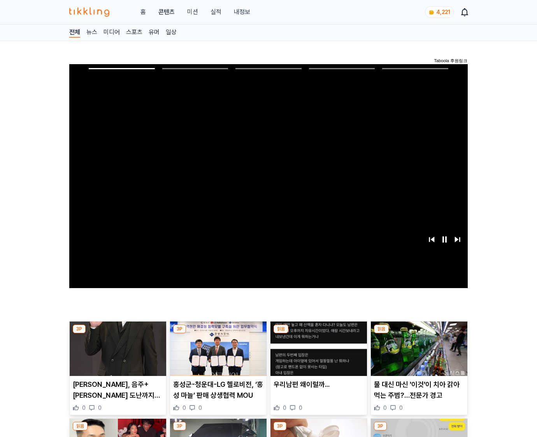
click at [418, 355] on img at bounding box center [419, 349] width 97 height 54
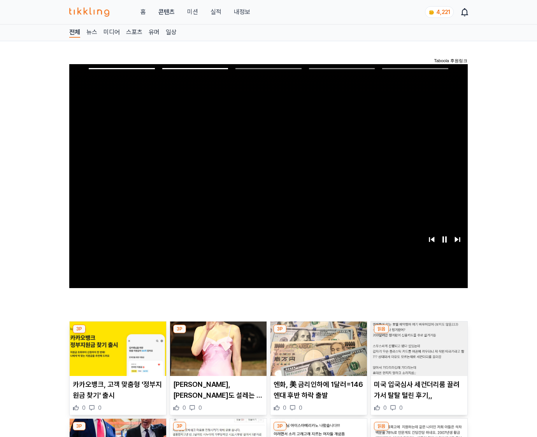
click at [418, 355] on img at bounding box center [419, 349] width 97 height 54
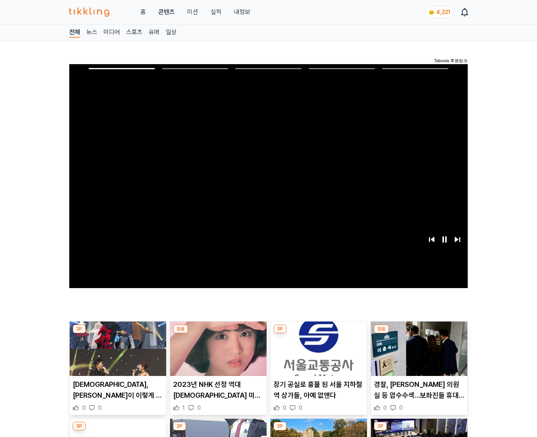
click at [418, 355] on img at bounding box center [419, 349] width 97 height 54
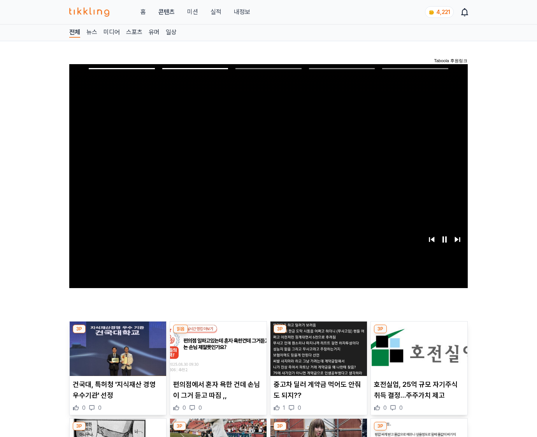
click at [418, 355] on img at bounding box center [419, 349] width 97 height 54
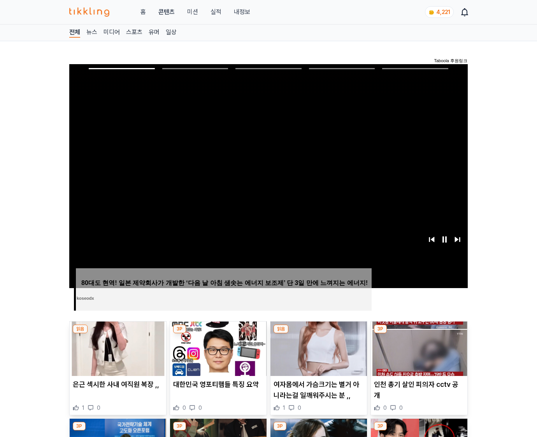
click at [418, 355] on img at bounding box center [419, 349] width 97 height 54
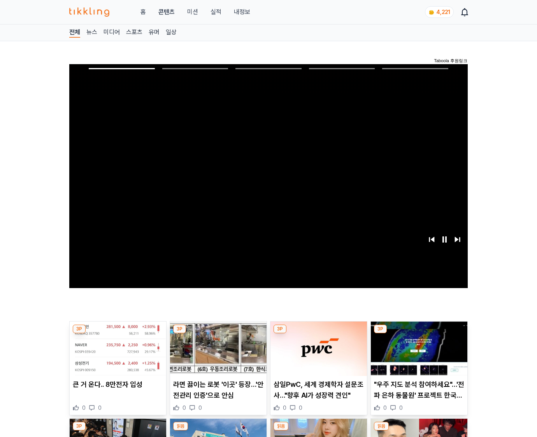
click at [418, 355] on img at bounding box center [419, 349] width 97 height 54
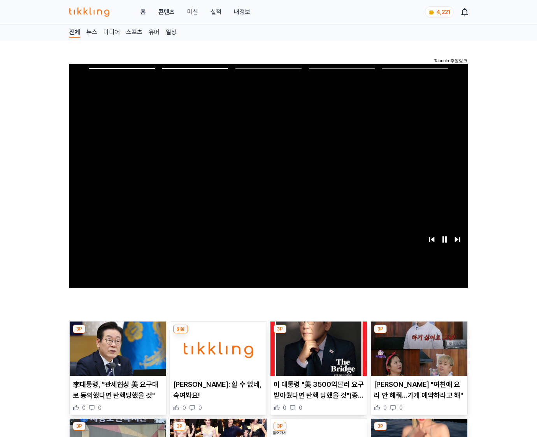
click at [418, 355] on img at bounding box center [419, 349] width 97 height 54
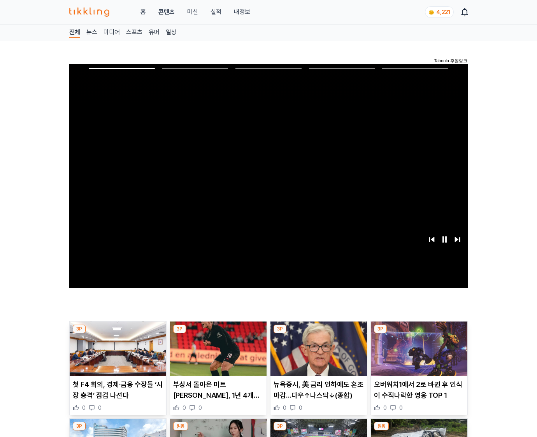
click at [418, 355] on img at bounding box center [419, 349] width 97 height 54
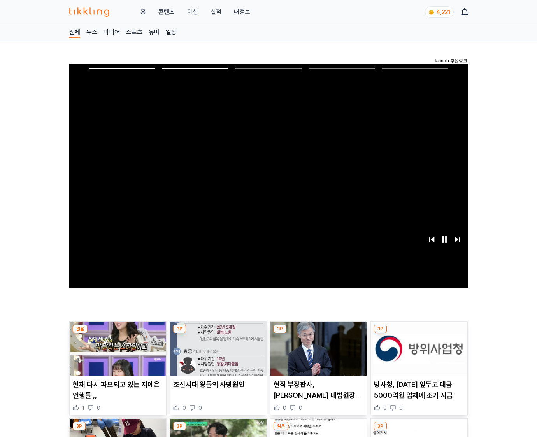
click at [418, 355] on img at bounding box center [419, 349] width 97 height 54
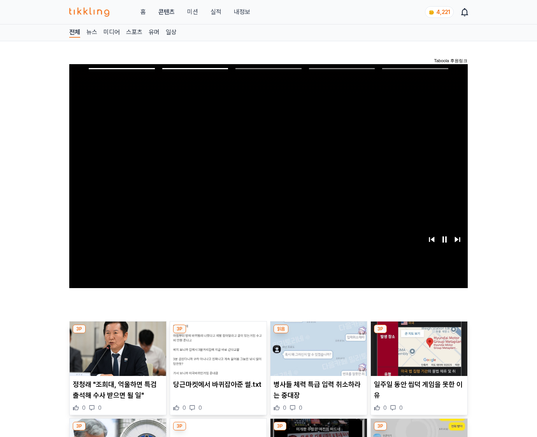
click at [418, 355] on img at bounding box center [419, 349] width 97 height 54
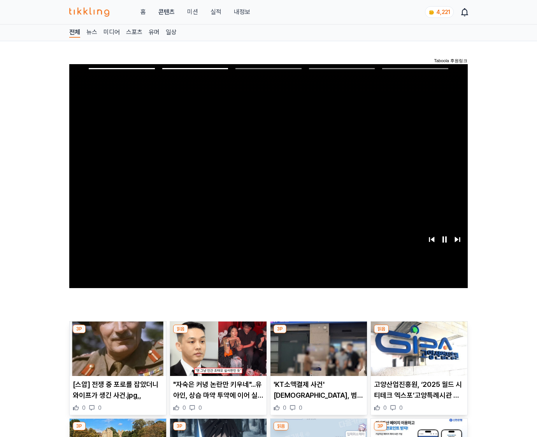
click at [418, 355] on img at bounding box center [419, 349] width 97 height 54
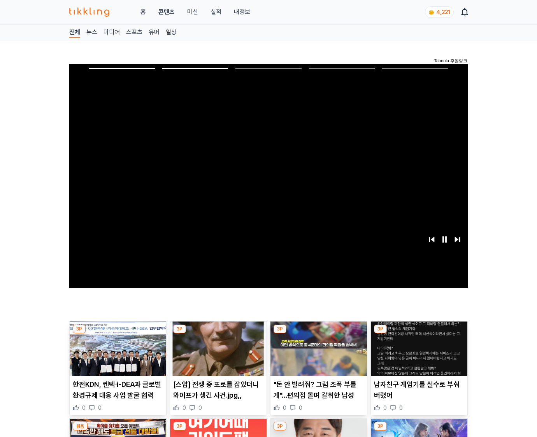
click at [418, 355] on img at bounding box center [419, 349] width 97 height 54
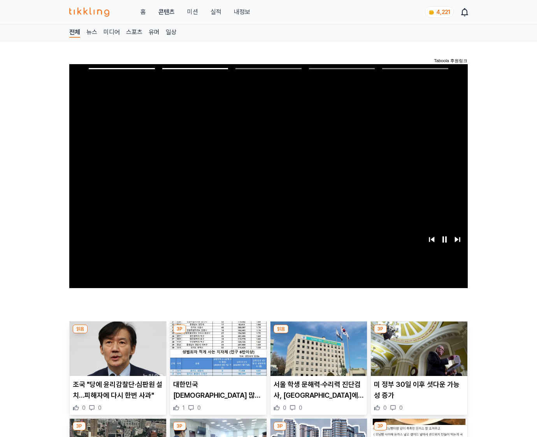
click at [418, 355] on img at bounding box center [419, 349] width 97 height 54
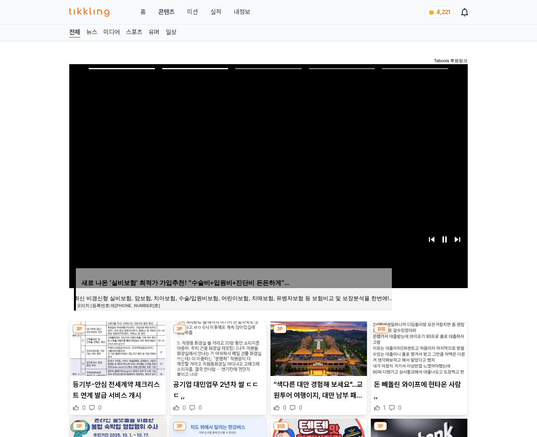
click at [418, 355] on img at bounding box center [419, 349] width 97 height 54
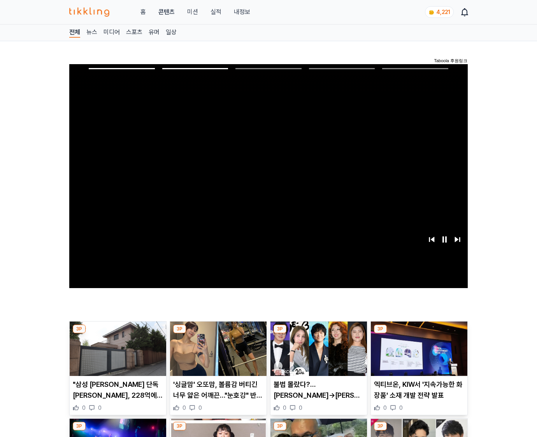
click at [418, 355] on img at bounding box center [419, 349] width 97 height 54
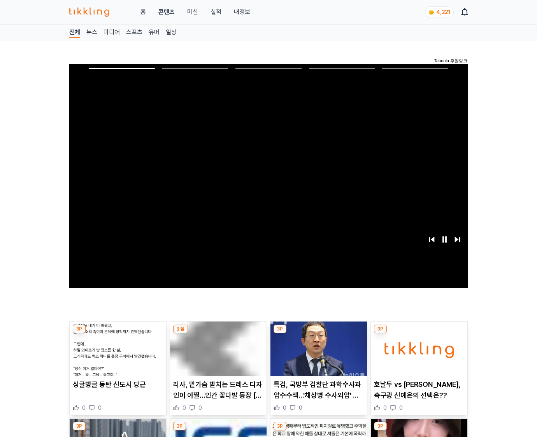
click at [418, 355] on img at bounding box center [419, 349] width 97 height 54
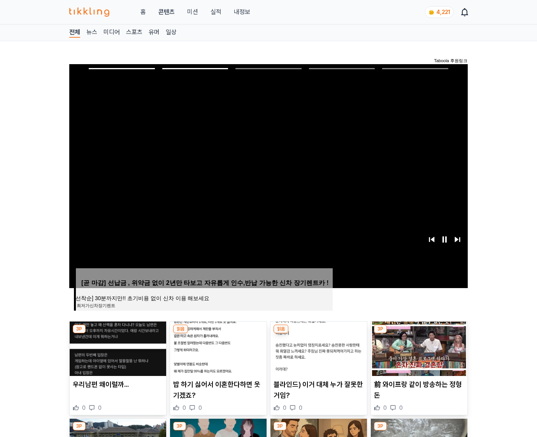
click at [418, 355] on img at bounding box center [419, 349] width 97 height 54
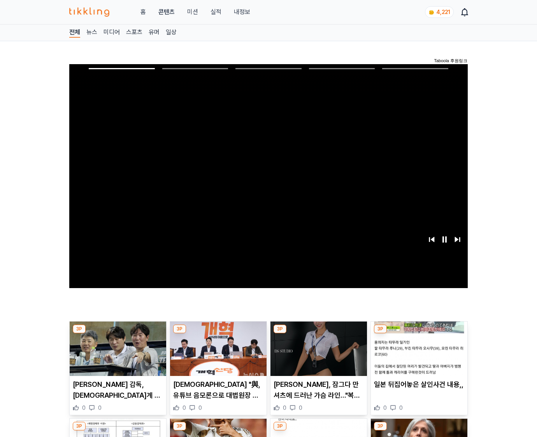
click at [418, 355] on img at bounding box center [419, 349] width 97 height 54
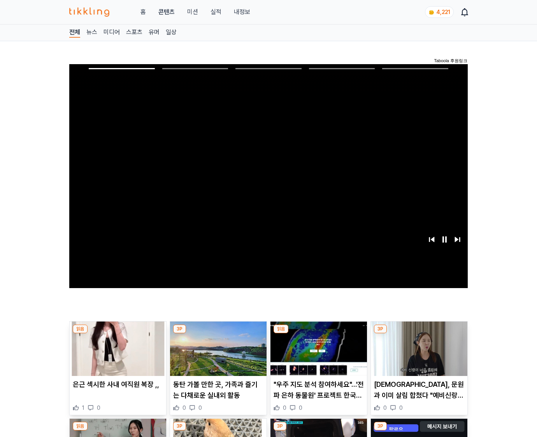
click at [418, 355] on img at bounding box center [419, 349] width 97 height 54
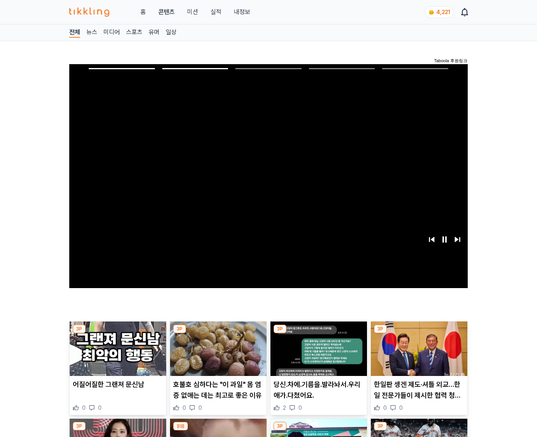
click at [418, 355] on img at bounding box center [419, 349] width 97 height 54
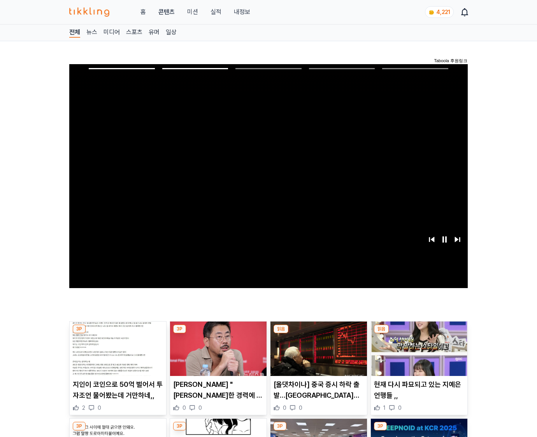
click at [418, 355] on img at bounding box center [419, 349] width 97 height 54
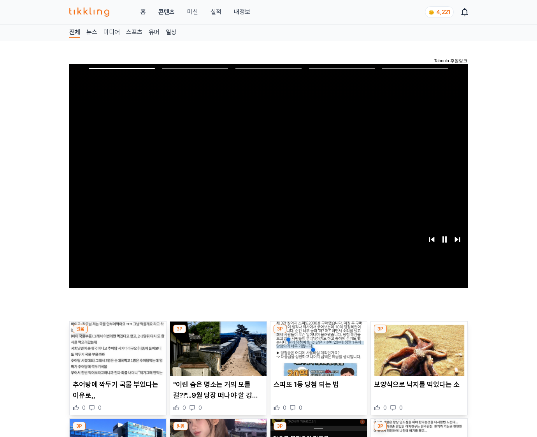
click at [418, 355] on img at bounding box center [419, 349] width 97 height 54
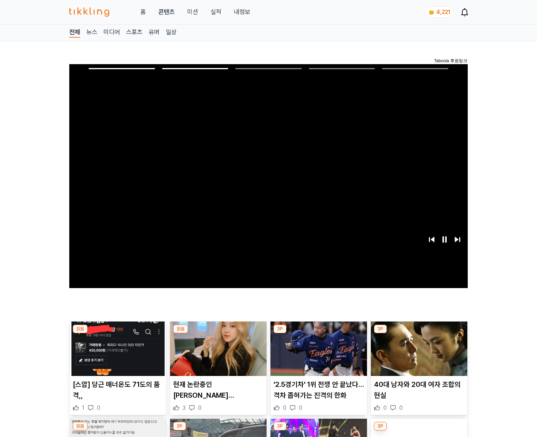
click img
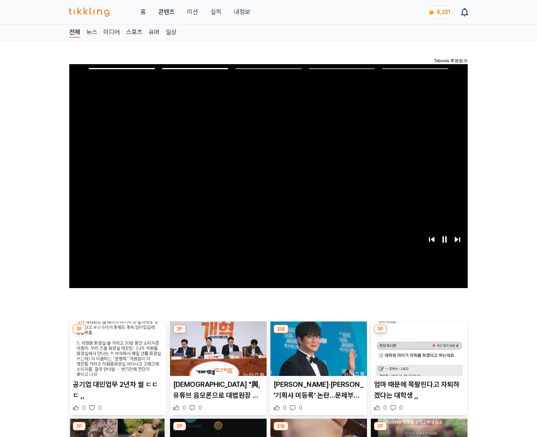
click at [418, 355] on img at bounding box center [419, 349] width 97 height 54
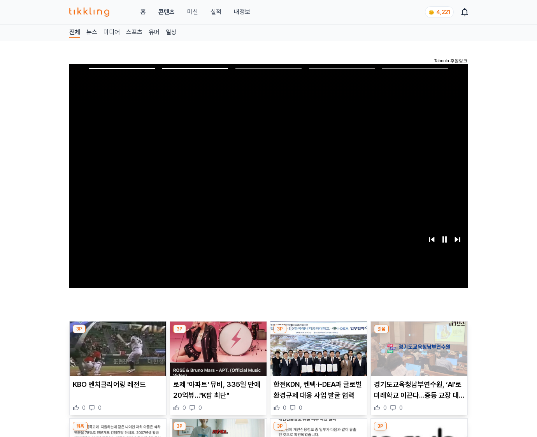
click at [418, 355] on img at bounding box center [419, 349] width 97 height 54
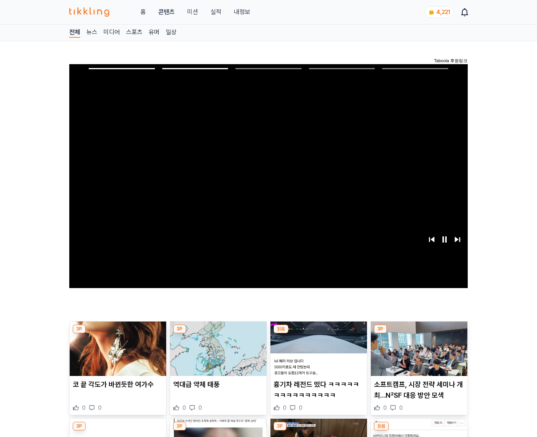
click at [418, 355] on img at bounding box center [419, 349] width 97 height 54
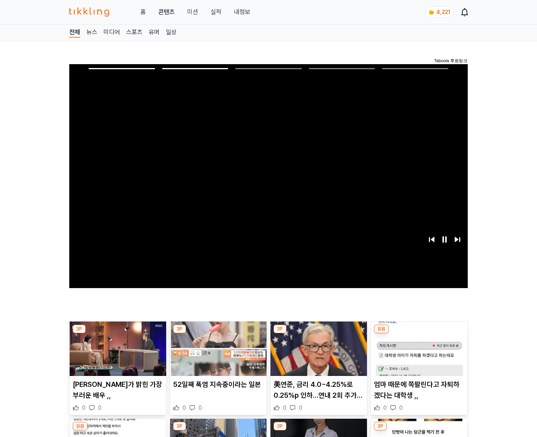
click at [418, 355] on img at bounding box center [419, 349] width 97 height 54
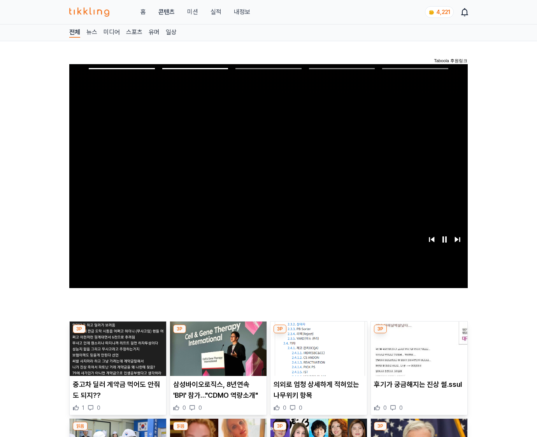
click at [418, 355] on img at bounding box center [419, 349] width 97 height 54
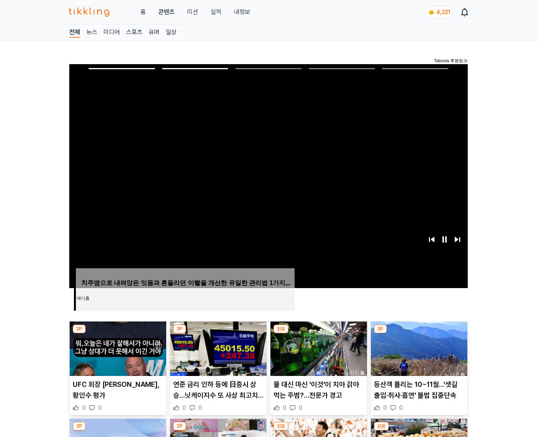
click at [418, 355] on img at bounding box center [419, 349] width 97 height 54
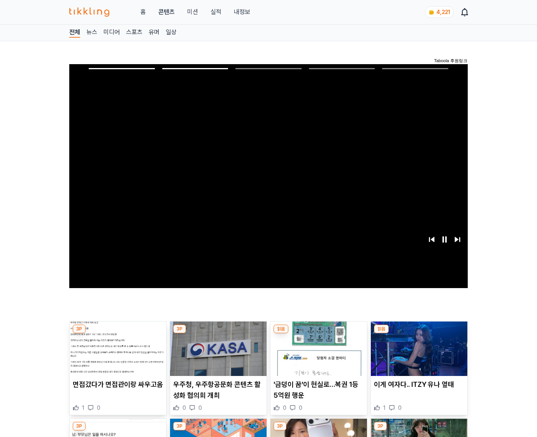
click at [418, 355] on img at bounding box center [419, 349] width 97 height 54
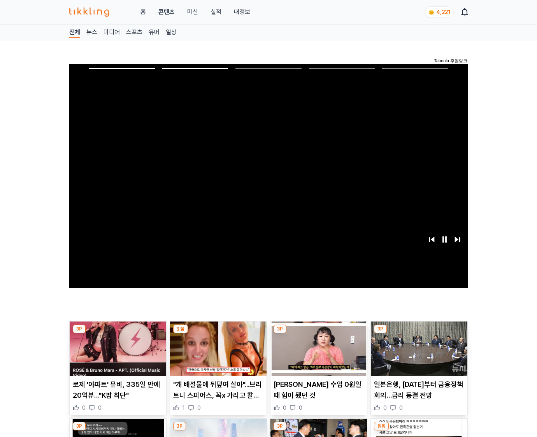
click at [418, 355] on img at bounding box center [419, 349] width 97 height 54
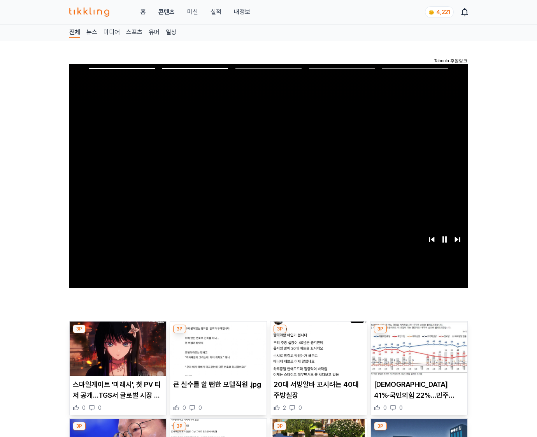
click at [418, 355] on img at bounding box center [419, 349] width 97 height 54
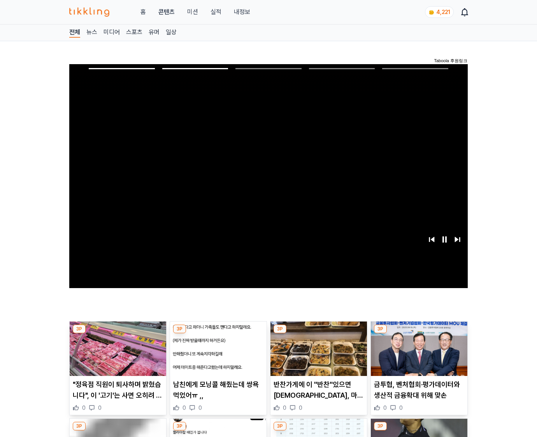
click at [418, 355] on img at bounding box center [419, 349] width 97 height 54
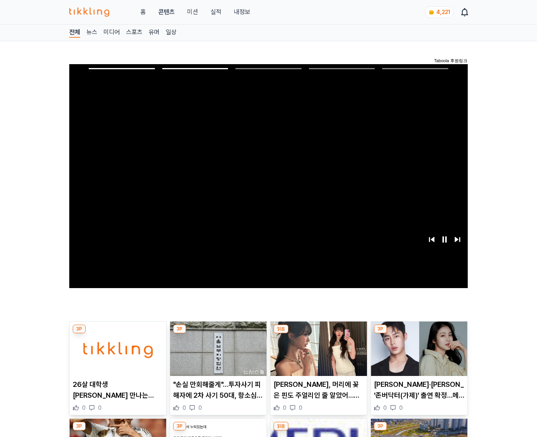
click at [418, 355] on img at bounding box center [419, 349] width 97 height 54
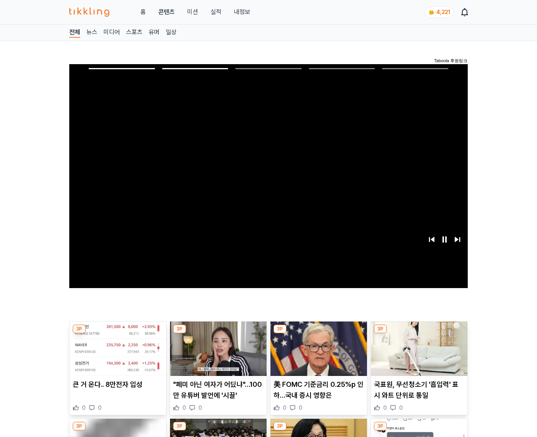
click at [418, 355] on img at bounding box center [419, 349] width 97 height 54
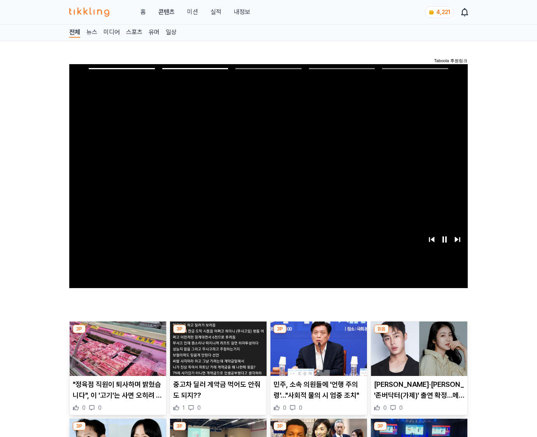
click at [418, 355] on img at bounding box center [419, 349] width 97 height 54
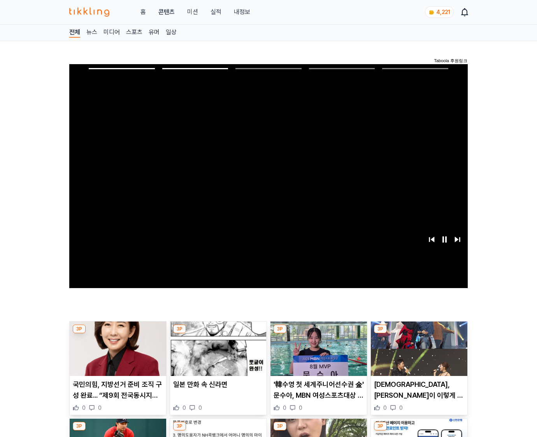
click at [418, 355] on img at bounding box center [419, 349] width 97 height 54
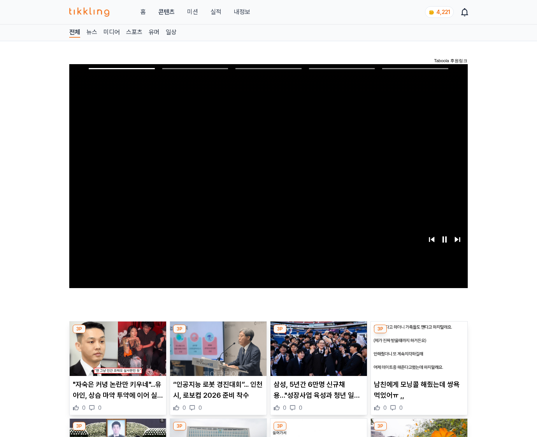
click at [418, 355] on img at bounding box center [419, 349] width 97 height 54
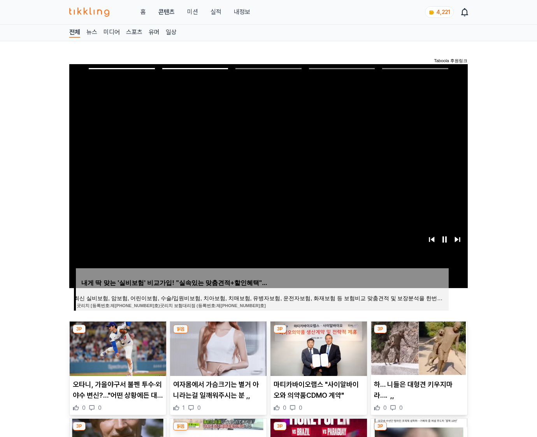
click at [418, 355] on img at bounding box center [419, 349] width 97 height 54
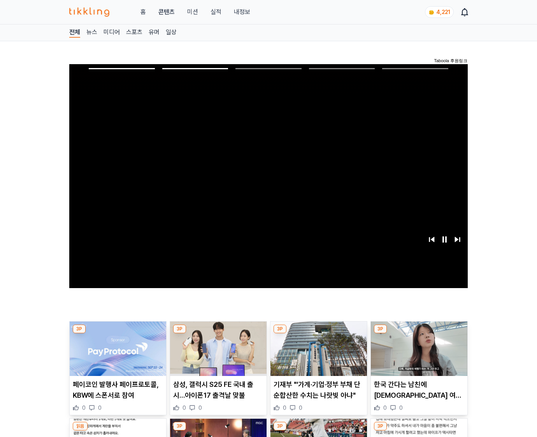
click at [418, 355] on img at bounding box center [419, 349] width 97 height 54
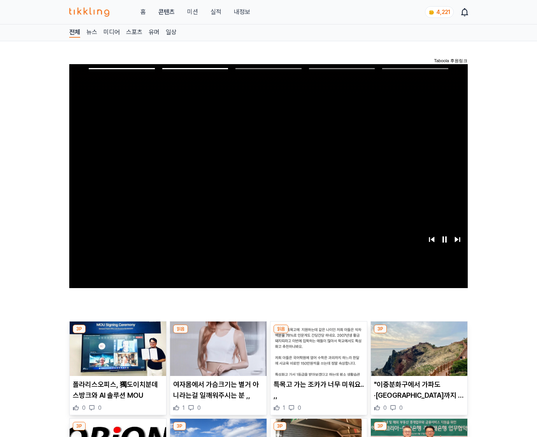
click at [418, 355] on img at bounding box center [419, 349] width 97 height 54
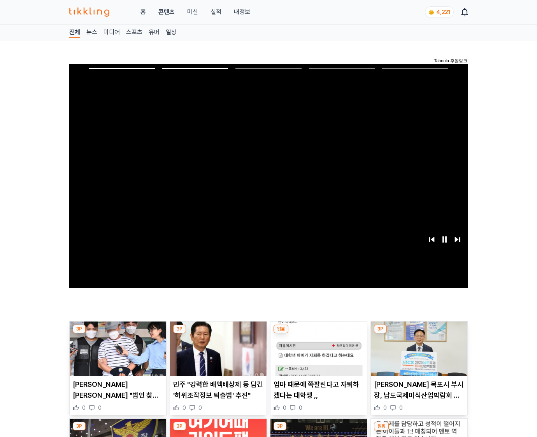
click at [418, 355] on img at bounding box center [419, 349] width 97 height 54
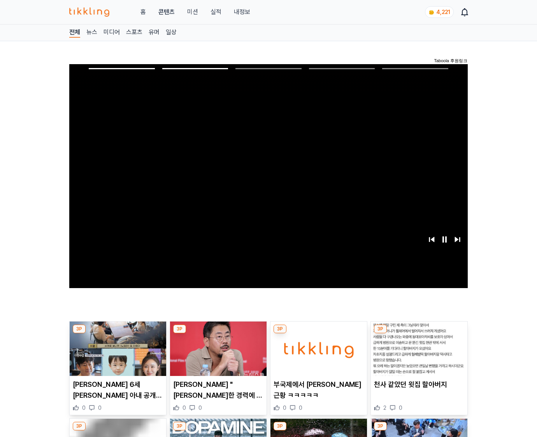
click at [418, 355] on img at bounding box center [419, 349] width 97 height 54
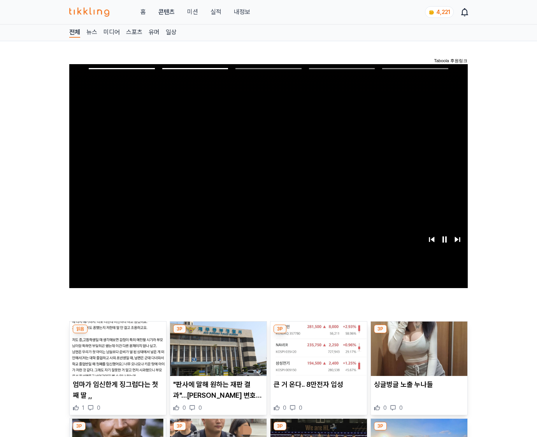
click at [418, 355] on img at bounding box center [419, 349] width 97 height 54
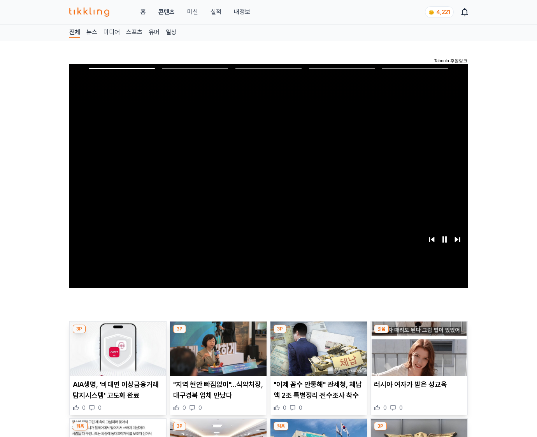
click at [418, 355] on img at bounding box center [419, 349] width 97 height 54
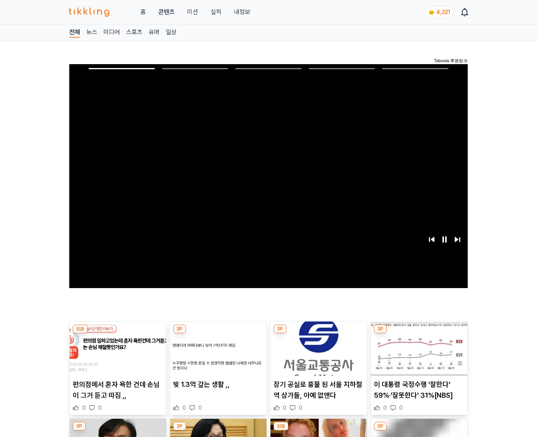
click at [418, 355] on img at bounding box center [419, 349] width 97 height 54
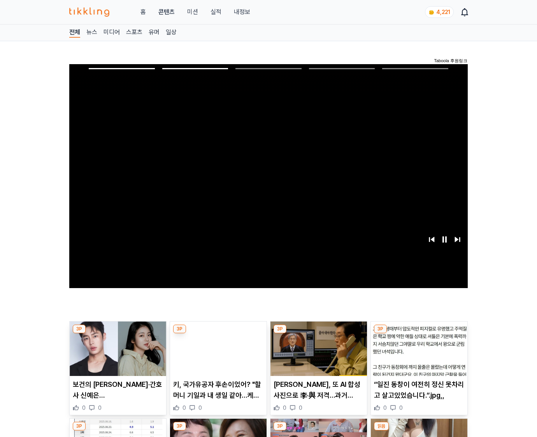
click at [418, 355] on img at bounding box center [419, 349] width 97 height 54
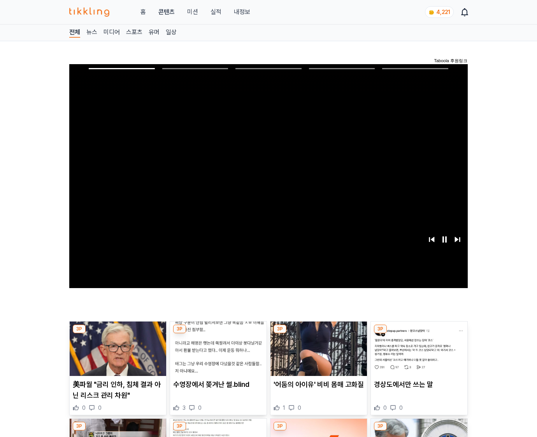
click at [418, 355] on img at bounding box center [419, 349] width 97 height 54
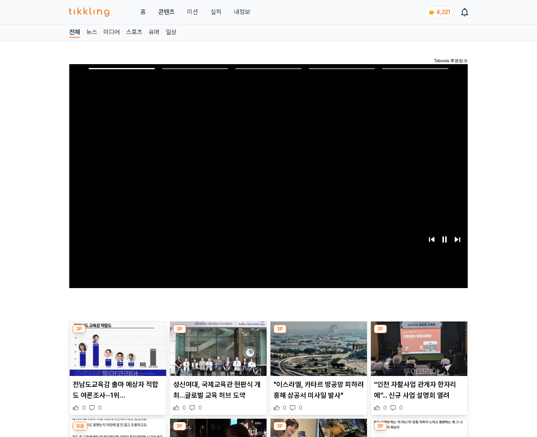
click at [418, 355] on img at bounding box center [419, 349] width 97 height 54
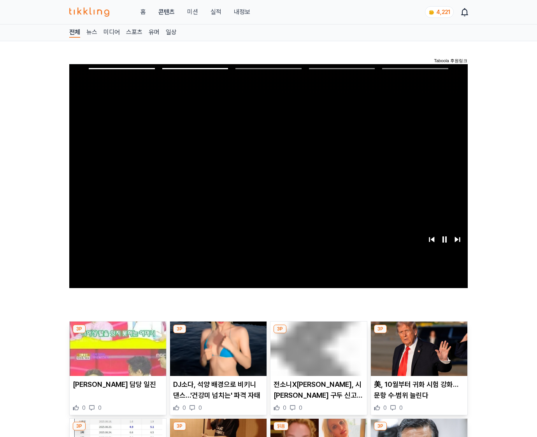
click at [418, 355] on img at bounding box center [419, 349] width 97 height 54
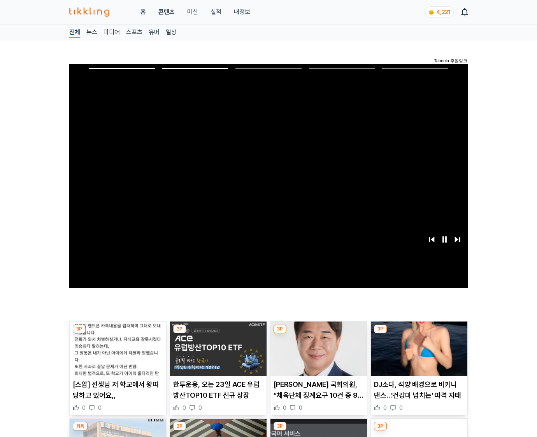
click at [418, 355] on img at bounding box center [419, 349] width 97 height 54
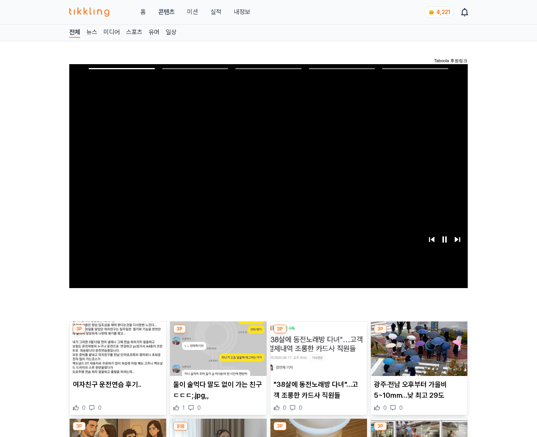
click at [418, 355] on img at bounding box center [419, 349] width 97 height 54
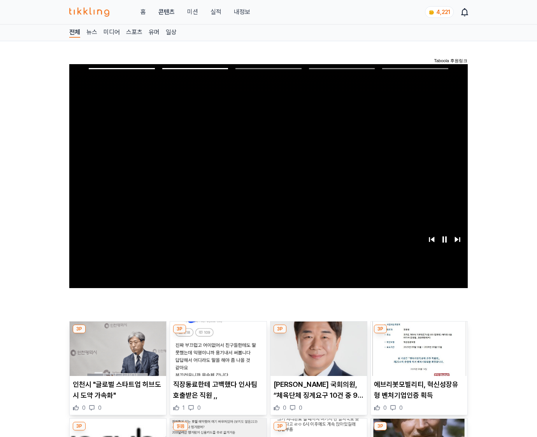
click at [418, 355] on img at bounding box center [419, 349] width 97 height 54
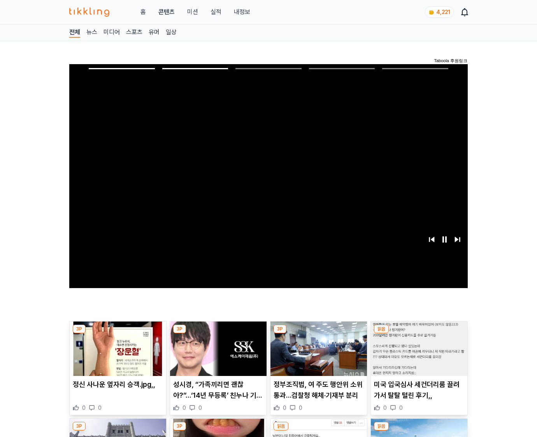
click at [418, 355] on img at bounding box center [419, 349] width 97 height 54
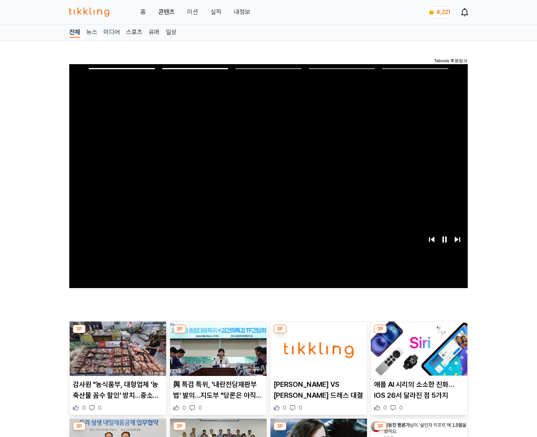
click at [418, 355] on img at bounding box center [419, 349] width 97 height 54
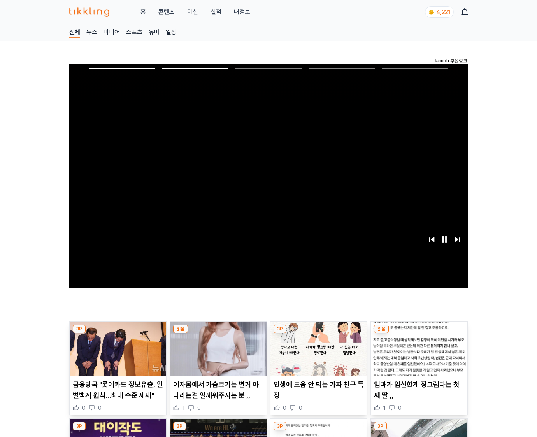
click at [418, 355] on img at bounding box center [419, 349] width 97 height 54
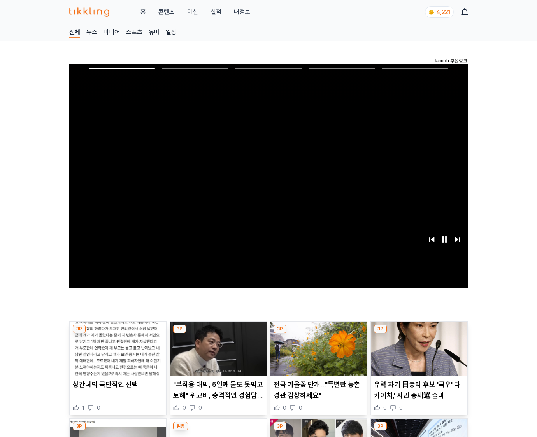
click at [418, 355] on img at bounding box center [419, 349] width 97 height 54
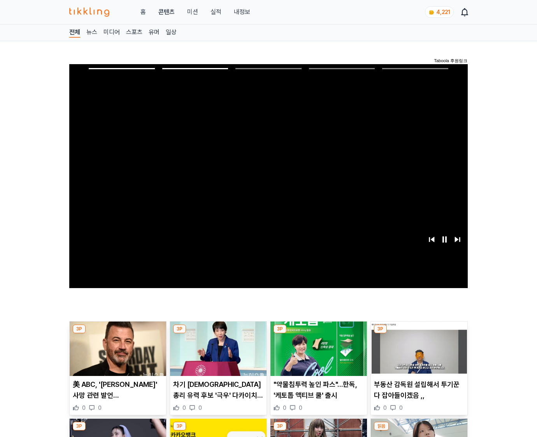
click at [418, 355] on img at bounding box center [419, 349] width 97 height 54
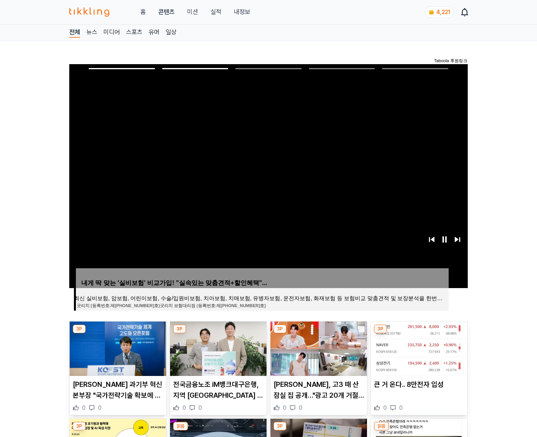
click at [418, 355] on img at bounding box center [419, 349] width 97 height 54
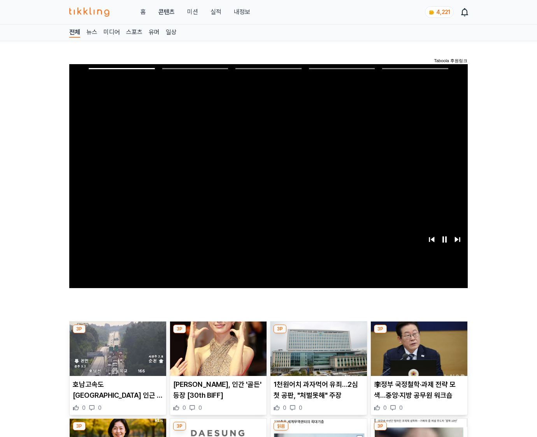
click at [418, 355] on img at bounding box center [419, 349] width 97 height 54
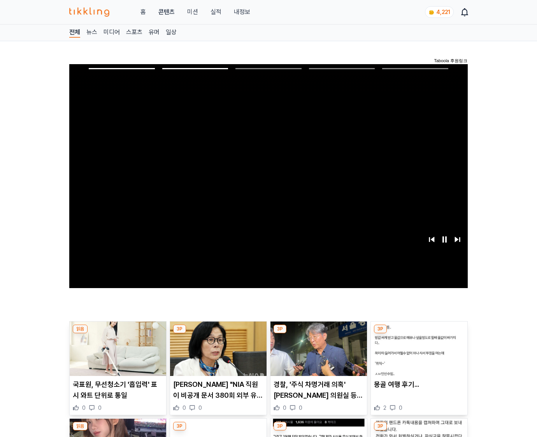
click at [418, 355] on img at bounding box center [419, 349] width 97 height 54
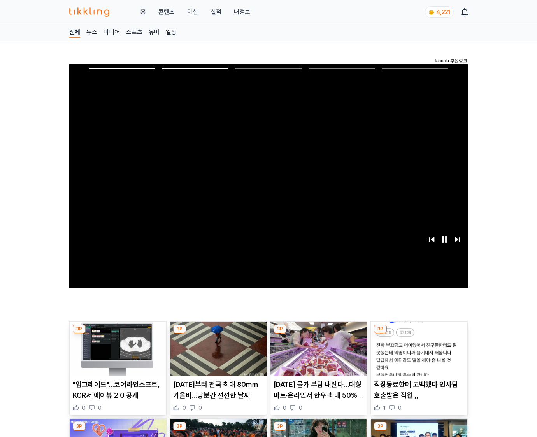
click at [418, 355] on img at bounding box center [419, 349] width 97 height 54
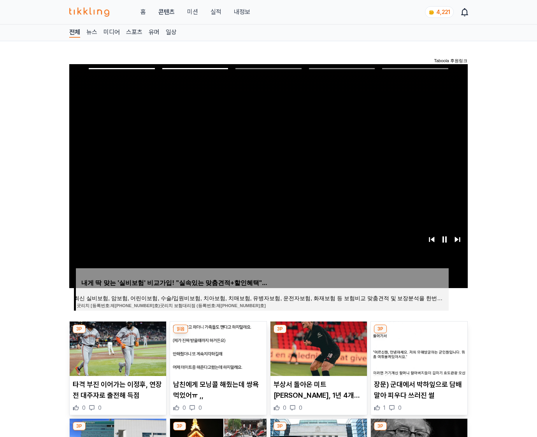
click at [418, 355] on img at bounding box center [419, 349] width 97 height 54
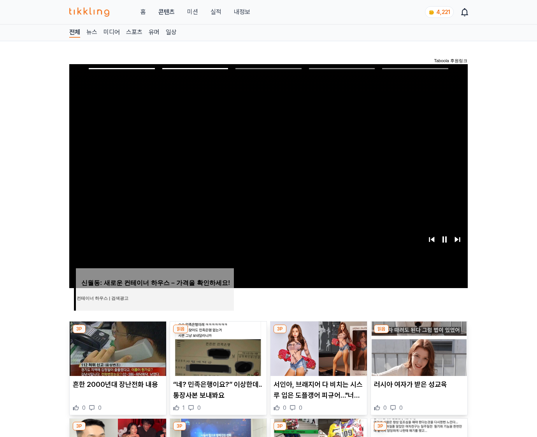
click at [418, 355] on img at bounding box center [419, 349] width 97 height 54
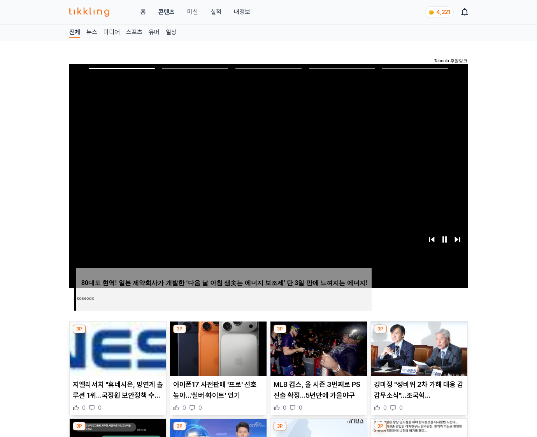
click at [418, 355] on img at bounding box center [419, 349] width 97 height 54
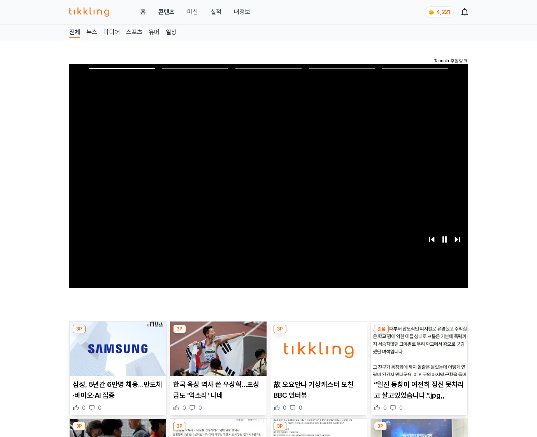
click at [418, 355] on img at bounding box center [419, 349] width 97 height 54
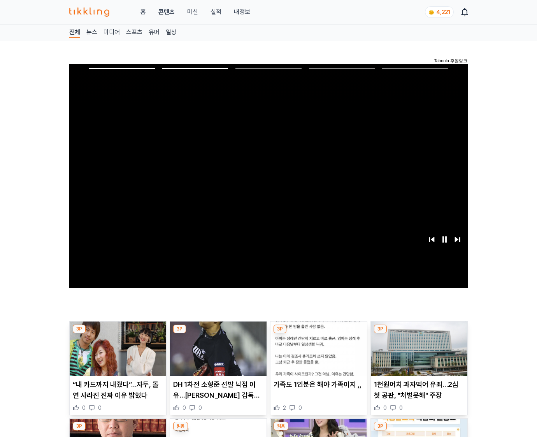
click at [418, 355] on img at bounding box center [419, 349] width 97 height 54
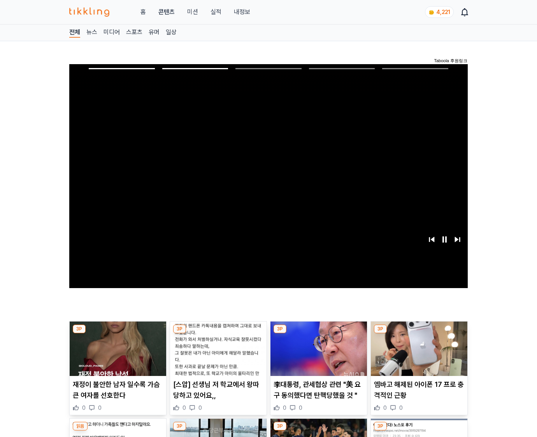
click at [418, 355] on img at bounding box center [419, 349] width 97 height 54
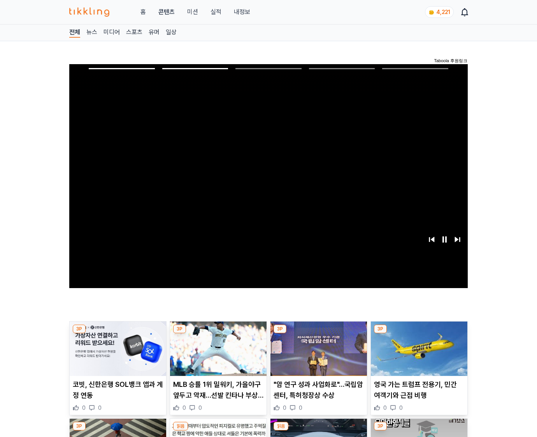
click at [418, 355] on img at bounding box center [419, 349] width 97 height 54
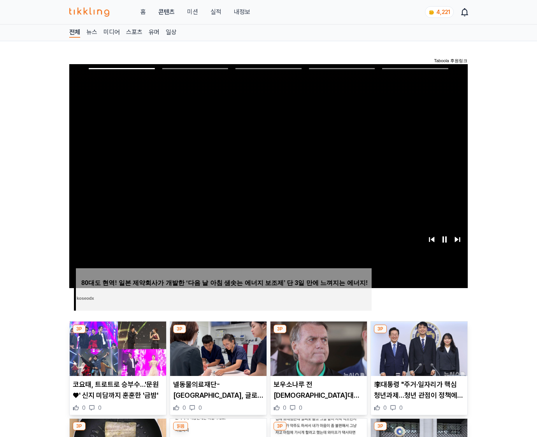
click at [418, 355] on img at bounding box center [419, 349] width 97 height 54
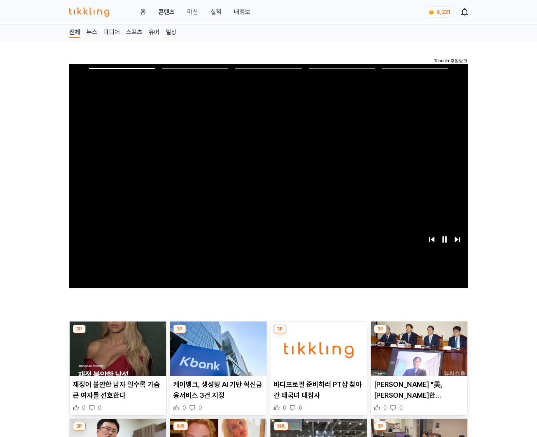
click at [418, 355] on img at bounding box center [419, 349] width 97 height 54
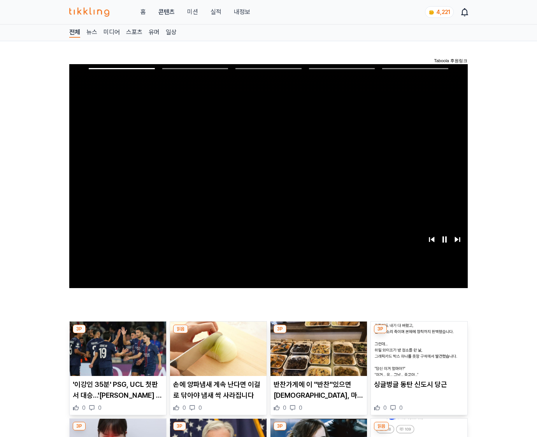
click at [418, 355] on img at bounding box center [419, 349] width 97 height 54
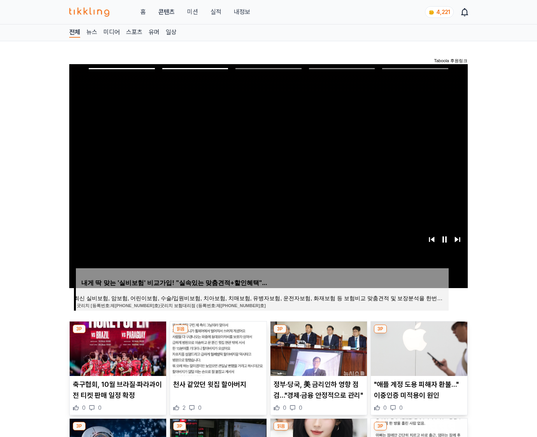
click at [418, 355] on img at bounding box center [419, 349] width 97 height 54
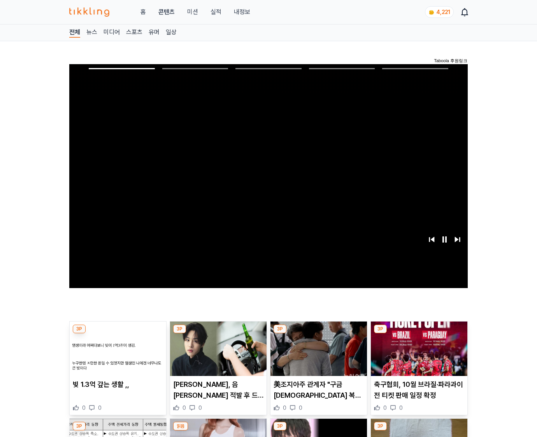
click at [418, 355] on img at bounding box center [419, 349] width 97 height 54
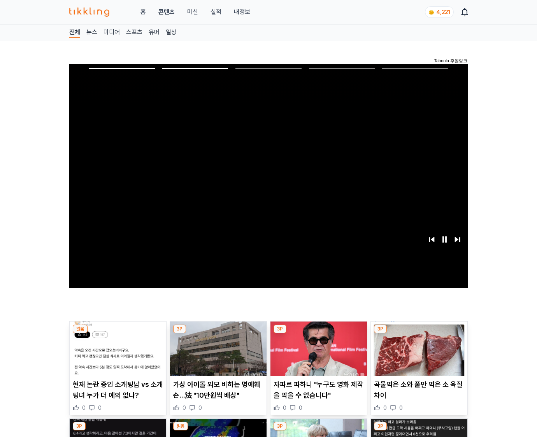
click at [418, 355] on img at bounding box center [419, 349] width 97 height 54
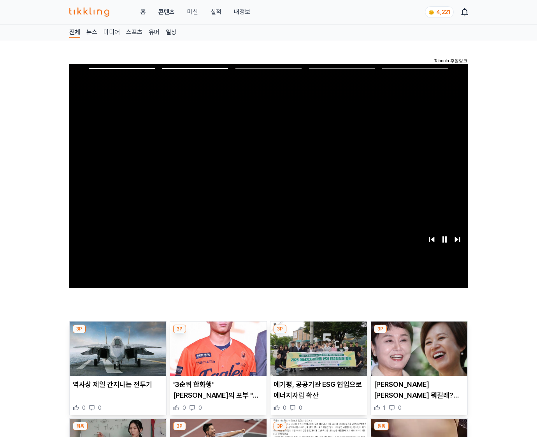
click at [418, 355] on img at bounding box center [419, 349] width 97 height 54
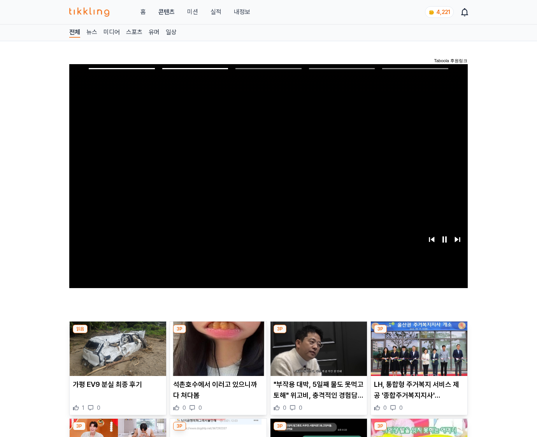
click at [418, 355] on img at bounding box center [419, 349] width 97 height 54
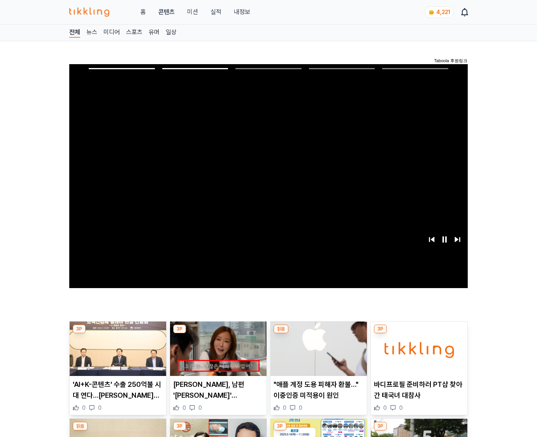
click at [418, 355] on img at bounding box center [419, 349] width 97 height 54
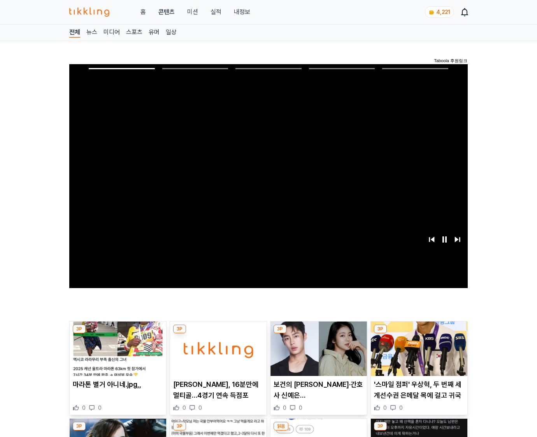
click at [418, 355] on img at bounding box center [419, 349] width 97 height 54
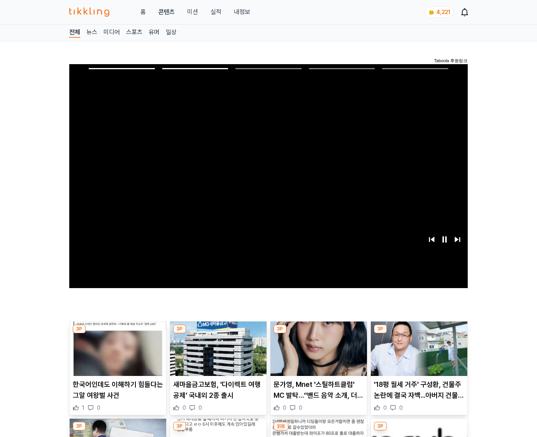
click at [418, 355] on img at bounding box center [419, 349] width 97 height 54
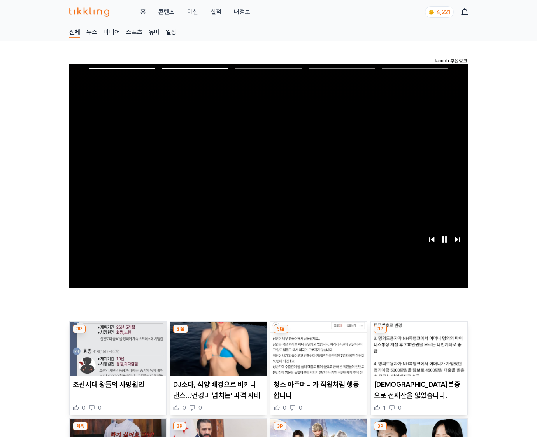
click at [418, 355] on img at bounding box center [419, 349] width 97 height 54
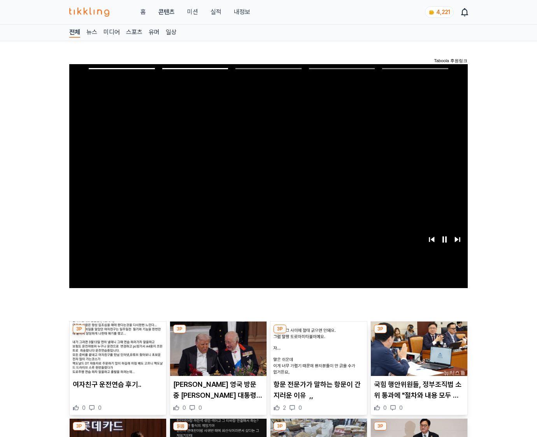
click at [418, 355] on img at bounding box center [419, 349] width 97 height 54
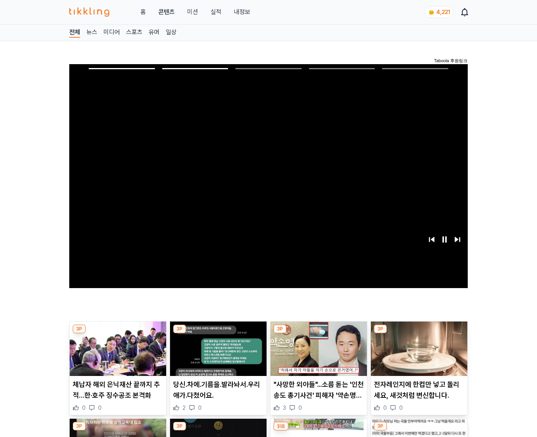
click at [418, 355] on img at bounding box center [419, 349] width 97 height 54
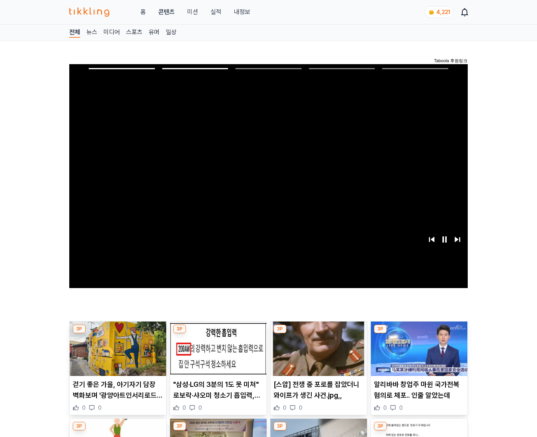
click at [418, 355] on img at bounding box center [419, 349] width 97 height 54
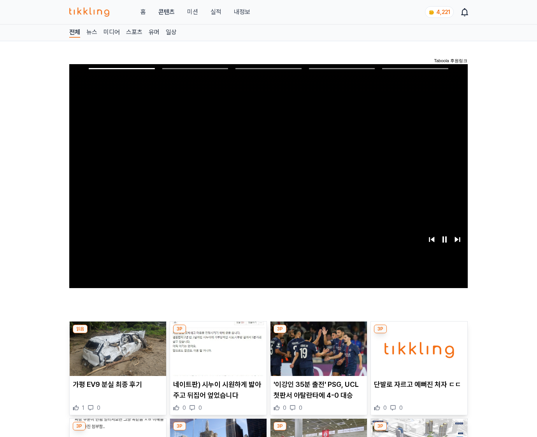
click at [418, 355] on img at bounding box center [419, 349] width 97 height 54
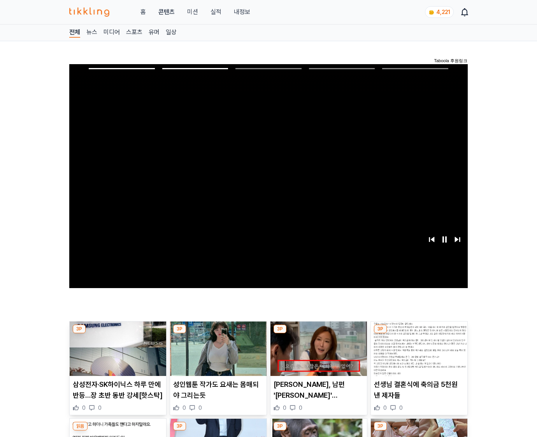
click at [418, 355] on img at bounding box center [419, 349] width 97 height 54
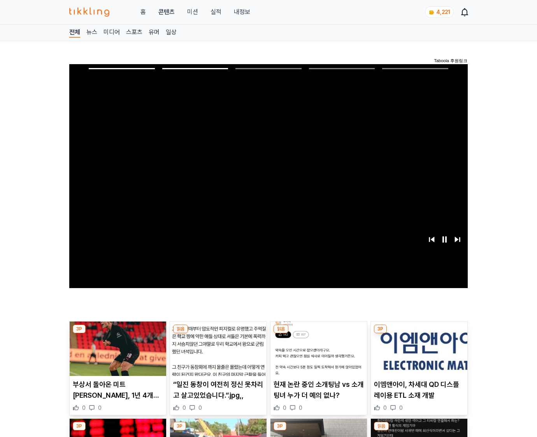
click at [418, 355] on img at bounding box center [419, 349] width 97 height 54
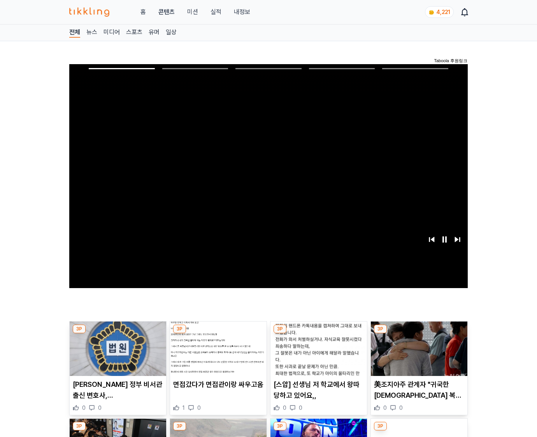
click at [418, 355] on img at bounding box center [419, 349] width 97 height 54
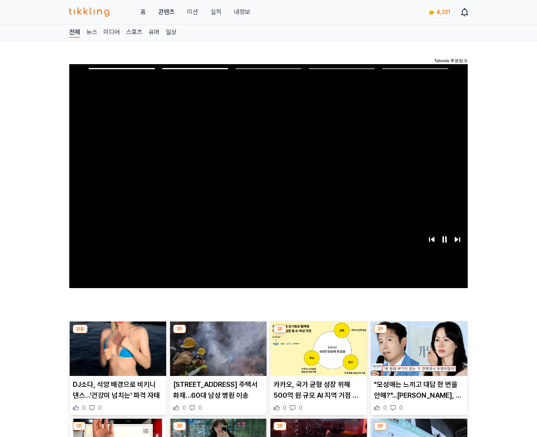
click at [418, 355] on img at bounding box center [419, 349] width 97 height 54
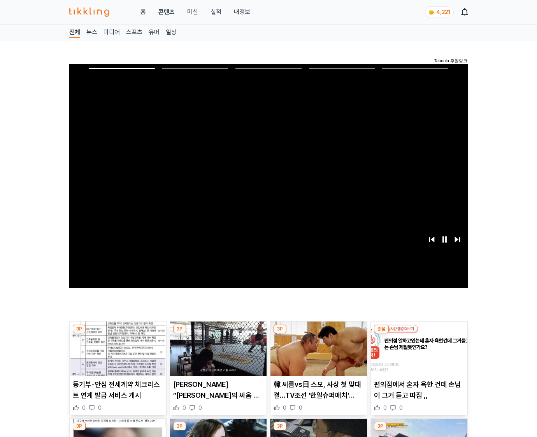
click at [418, 355] on img at bounding box center [419, 349] width 97 height 54
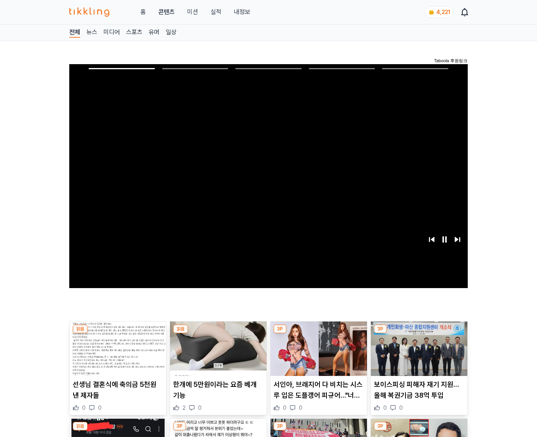
click at [418, 355] on img at bounding box center [419, 349] width 97 height 54
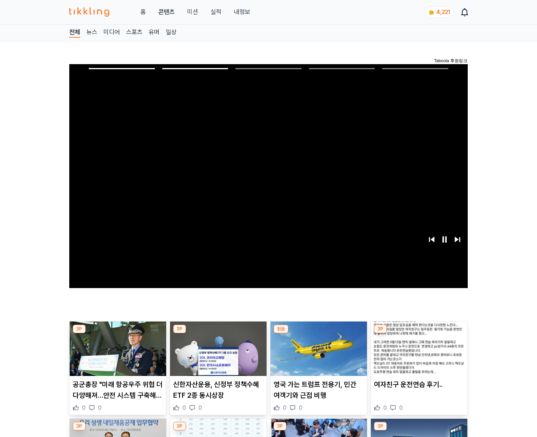
click at [418, 355] on img at bounding box center [419, 349] width 97 height 54
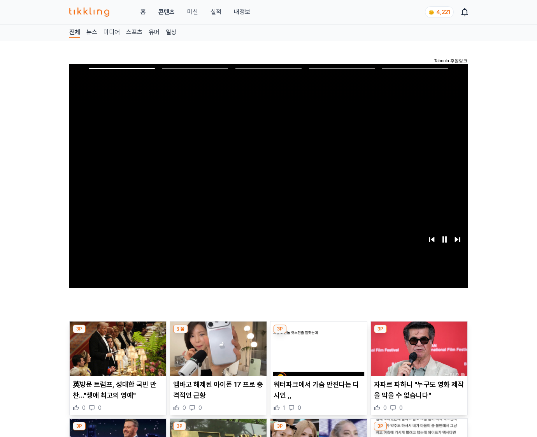
click at [418, 355] on img at bounding box center [419, 349] width 97 height 54
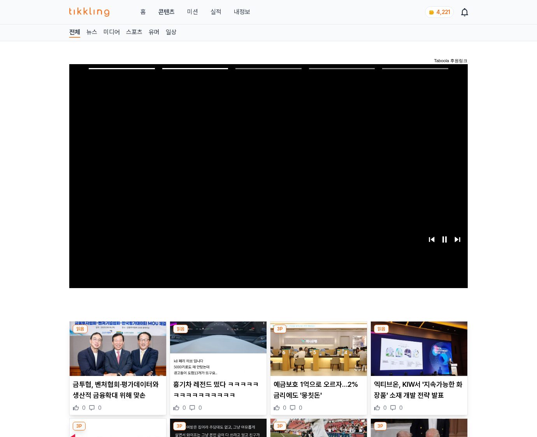
click at [418, 355] on img at bounding box center [419, 349] width 97 height 54
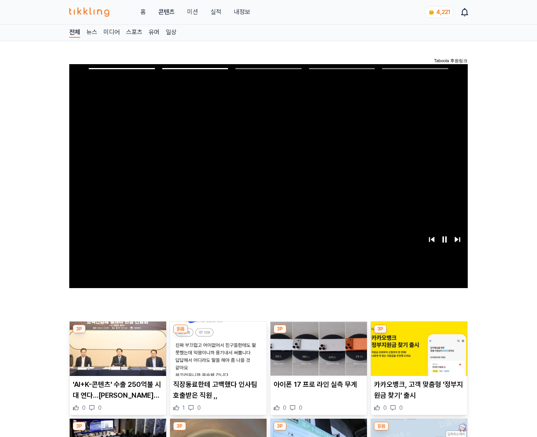
click at [418, 355] on img at bounding box center [419, 349] width 97 height 54
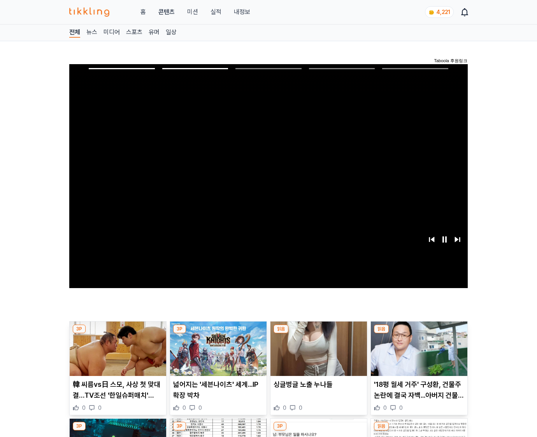
click at [418, 355] on img at bounding box center [419, 349] width 97 height 54
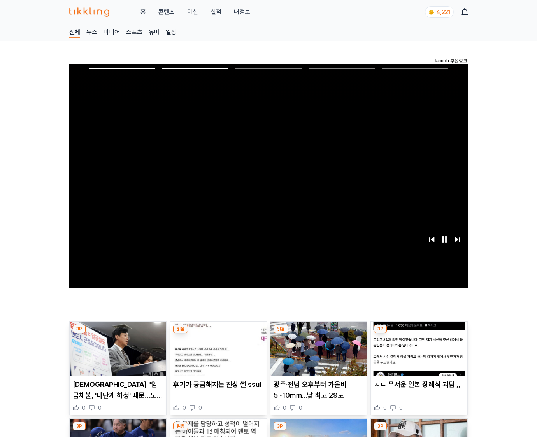
click at [418, 355] on img at bounding box center [419, 349] width 97 height 54
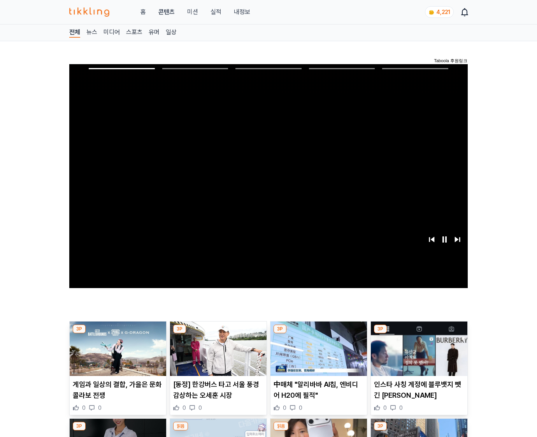
click at [418, 355] on img at bounding box center [419, 349] width 97 height 54
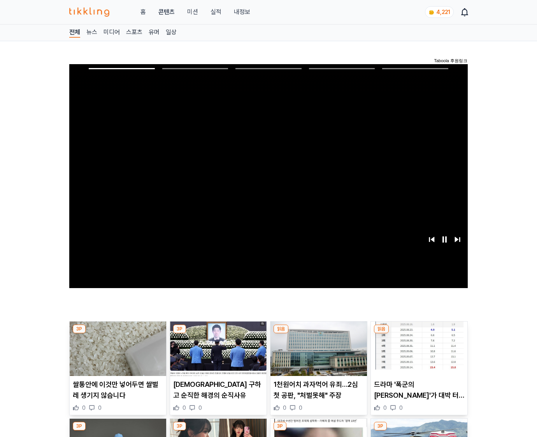
click at [418, 355] on img at bounding box center [419, 349] width 97 height 54
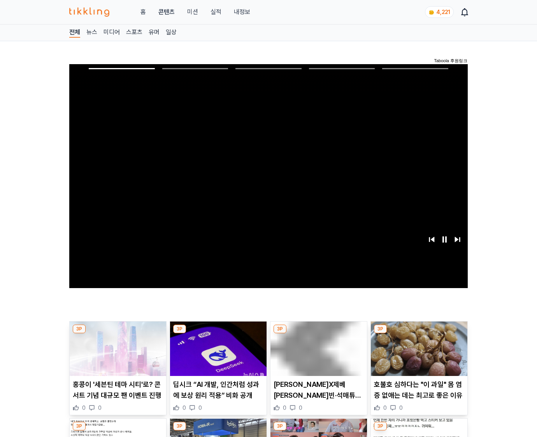
click at [418, 355] on img at bounding box center [419, 349] width 97 height 54
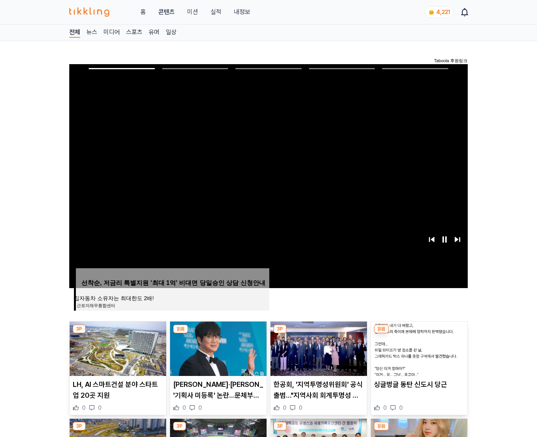
click at [418, 355] on img at bounding box center [419, 349] width 97 height 54
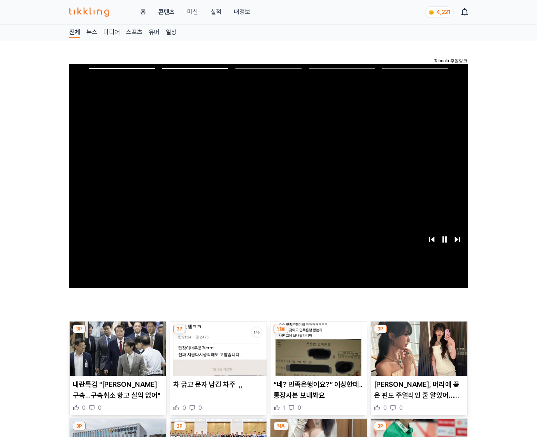
click at [418, 355] on img at bounding box center [419, 349] width 97 height 54
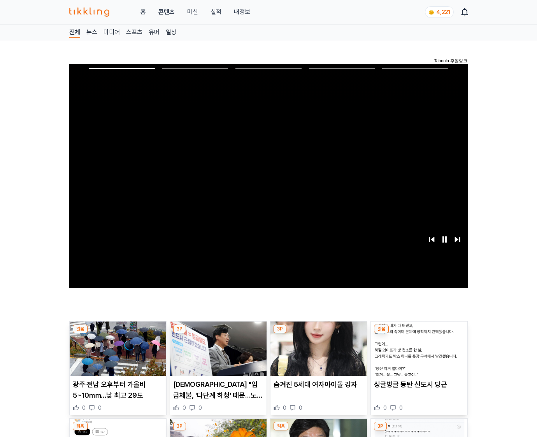
click at [418, 355] on img at bounding box center [419, 349] width 97 height 54
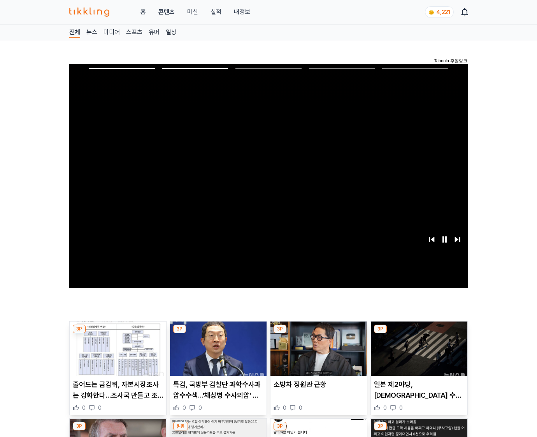
click at [418, 355] on img at bounding box center [419, 349] width 97 height 54
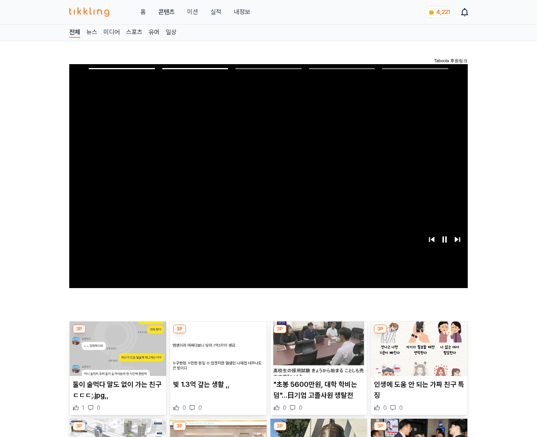
click at [418, 355] on img at bounding box center [419, 349] width 97 height 54
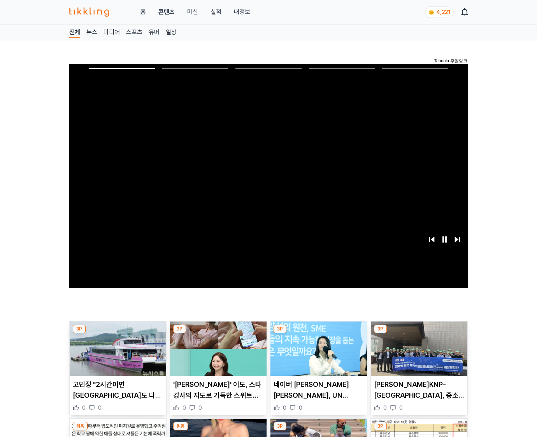
click at [418, 355] on img at bounding box center [419, 349] width 97 height 54
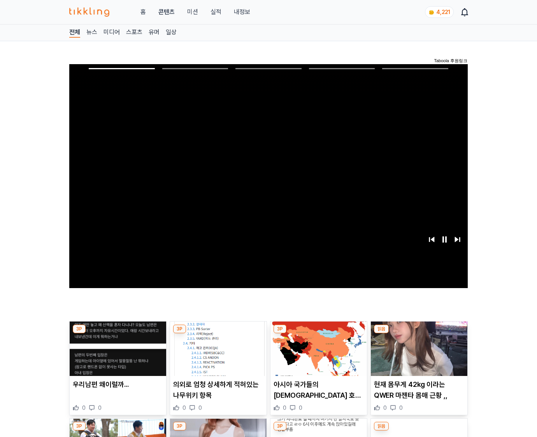
click at [418, 355] on img at bounding box center [419, 349] width 97 height 54
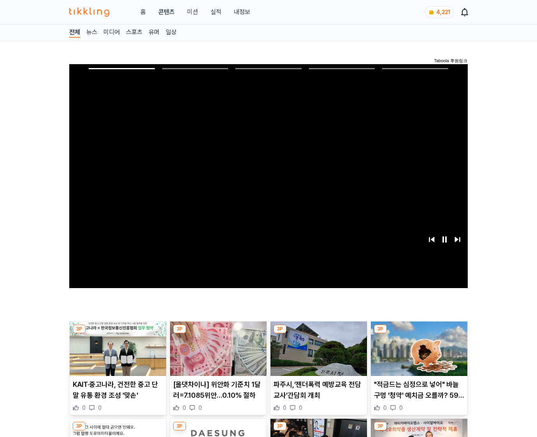
click at [418, 355] on img at bounding box center [419, 349] width 97 height 54
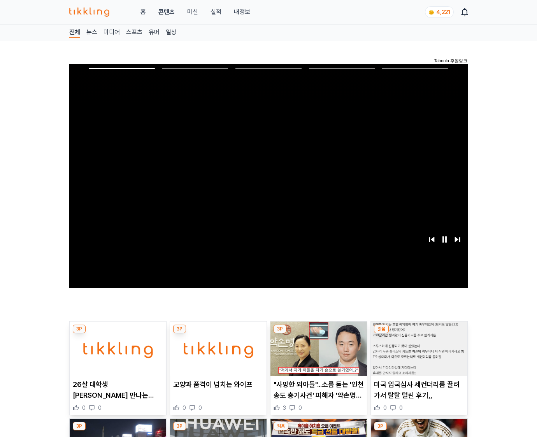
click at [418, 355] on img at bounding box center [419, 349] width 97 height 54
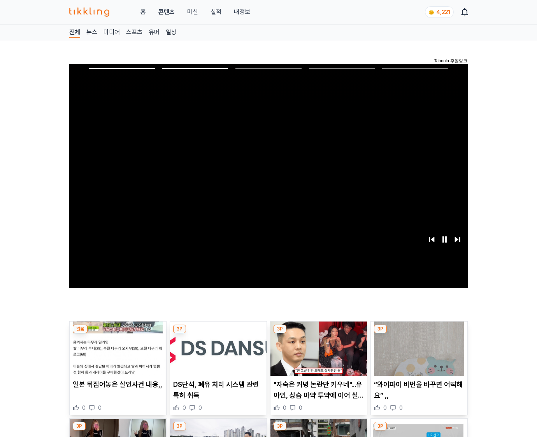
click at [418, 355] on img at bounding box center [419, 349] width 97 height 54
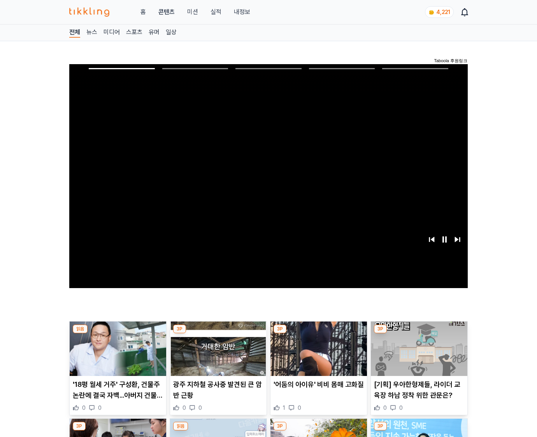
click at [418, 355] on img at bounding box center [419, 349] width 97 height 54
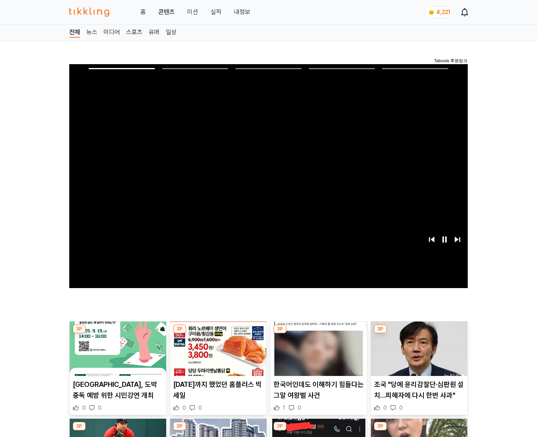
click at [418, 355] on img at bounding box center [419, 349] width 97 height 54
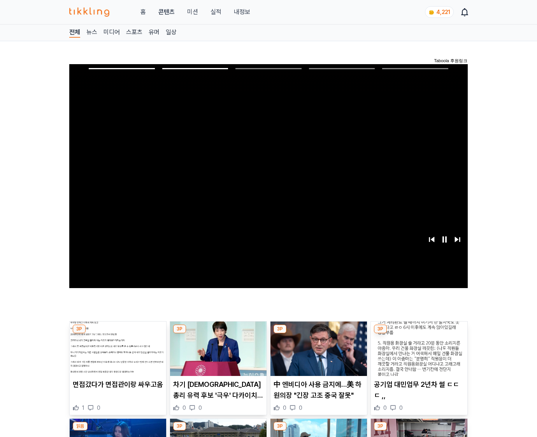
click at [418, 355] on img at bounding box center [419, 349] width 97 height 54
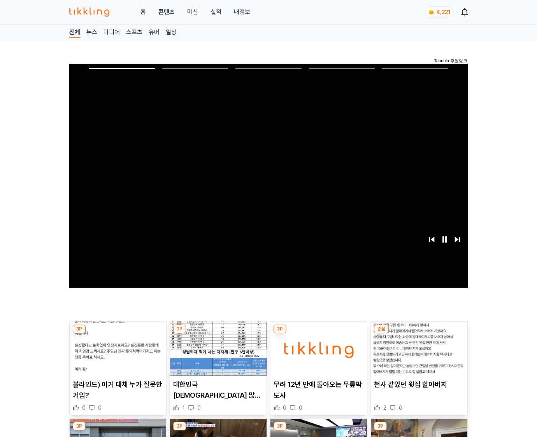
click at [418, 355] on img at bounding box center [419, 349] width 97 height 54
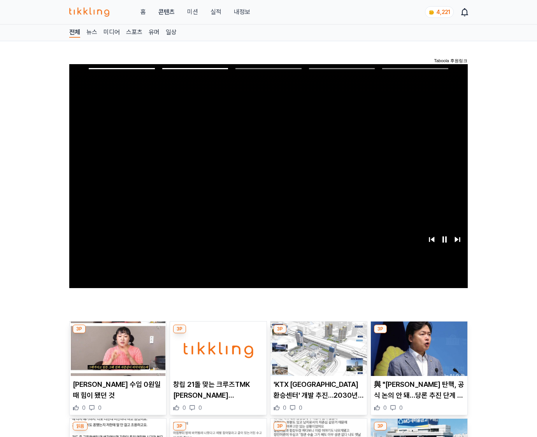
click at [418, 355] on img at bounding box center [419, 349] width 97 height 54
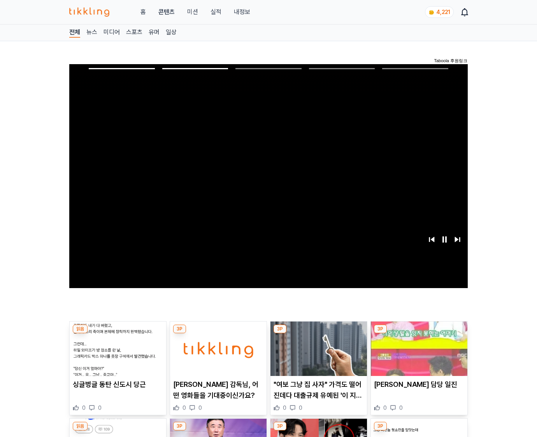
click at [418, 355] on img at bounding box center [419, 349] width 97 height 54
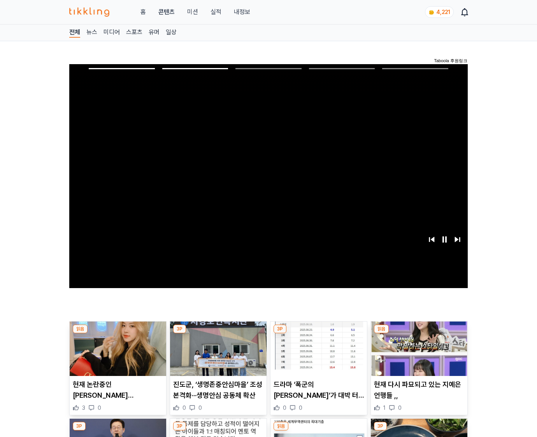
click at [418, 355] on img at bounding box center [419, 349] width 97 height 54
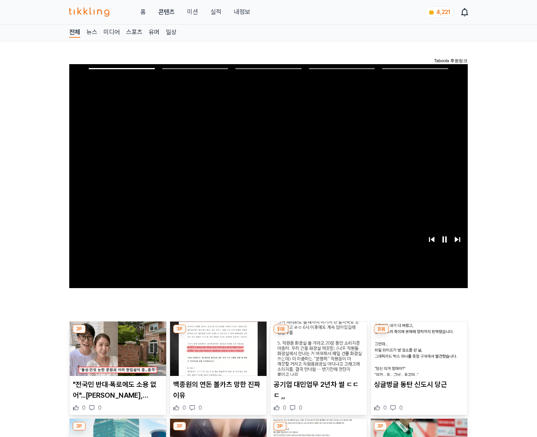
click at [418, 355] on img at bounding box center [419, 349] width 97 height 54
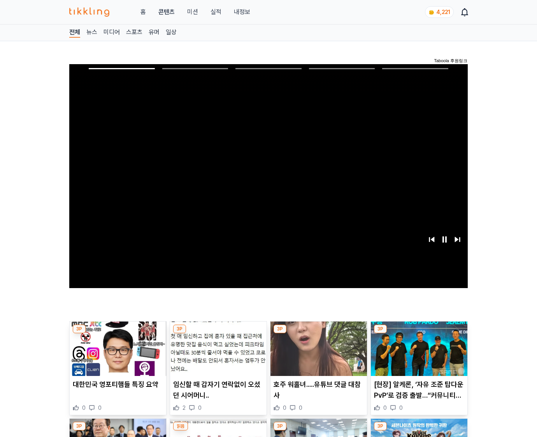
click at [418, 355] on img at bounding box center [419, 349] width 97 height 54
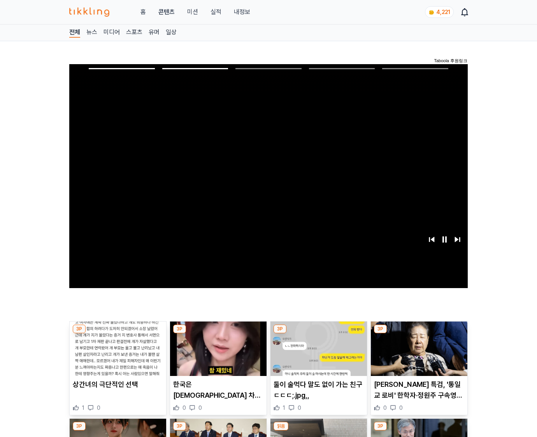
click at [418, 355] on img at bounding box center [419, 349] width 97 height 54
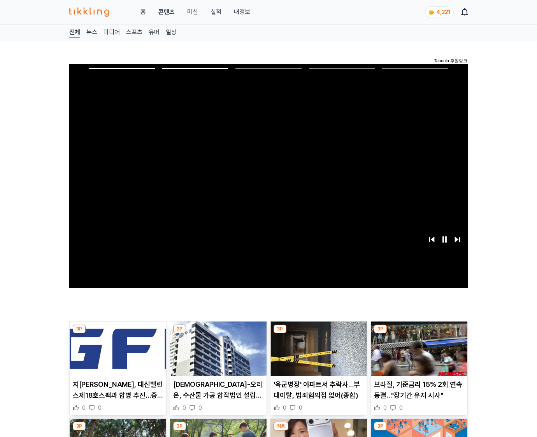
click at [418, 355] on img at bounding box center [419, 349] width 97 height 54
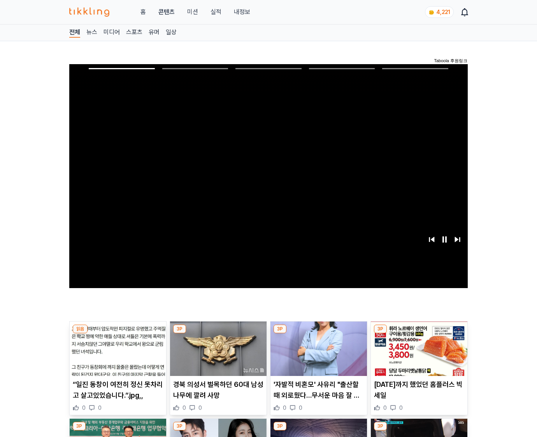
click at [418, 355] on img at bounding box center [419, 349] width 97 height 54
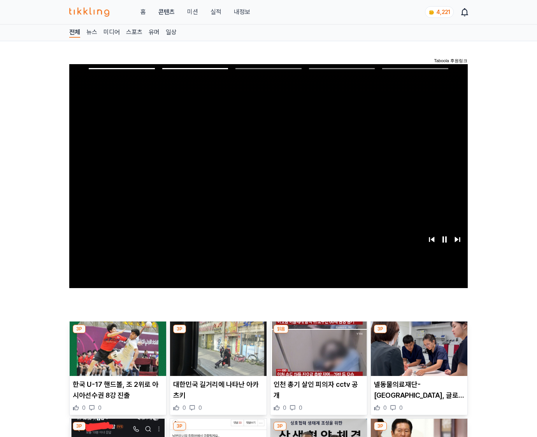
click at [418, 355] on img at bounding box center [419, 349] width 97 height 54
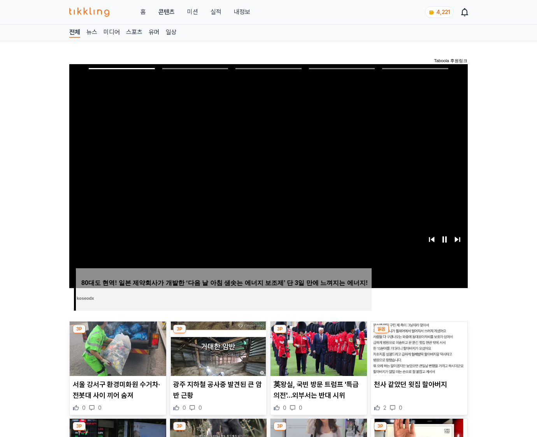
click at [418, 355] on img at bounding box center [419, 349] width 97 height 54
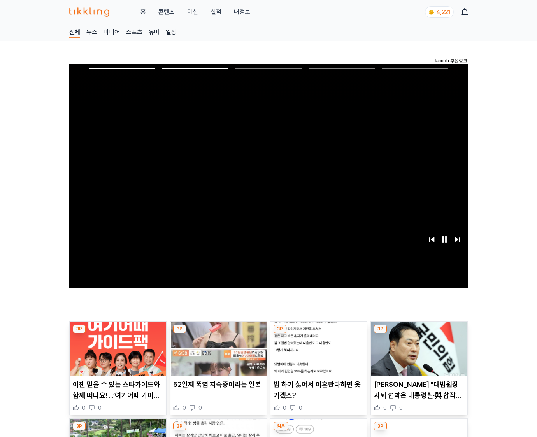
click at [418, 355] on img at bounding box center [419, 349] width 97 height 54
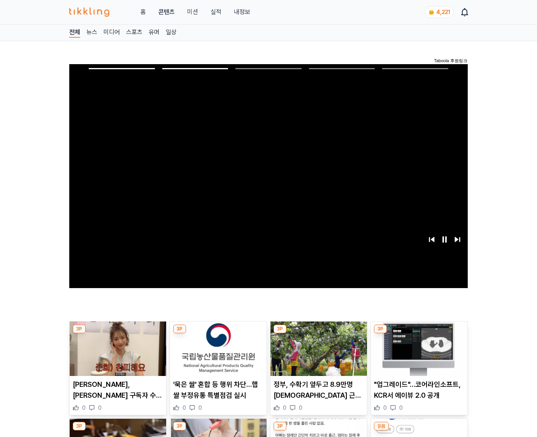
click at [418, 355] on img at bounding box center [419, 349] width 97 height 54
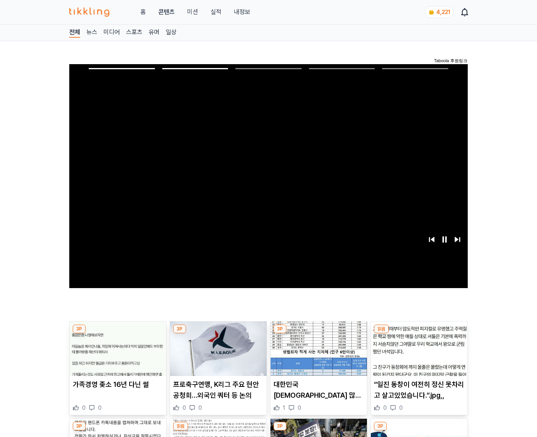
click at [418, 355] on img at bounding box center [419, 349] width 97 height 54
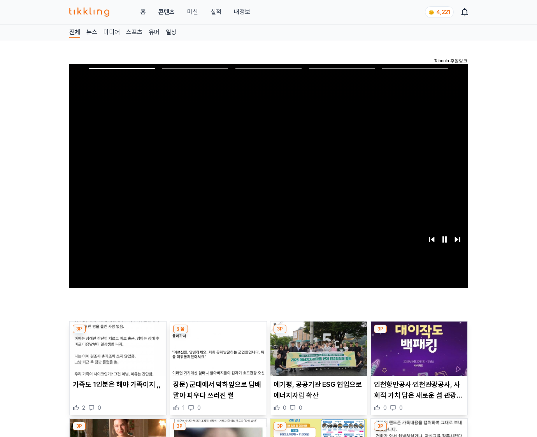
click at [418, 355] on img at bounding box center [419, 349] width 97 height 54
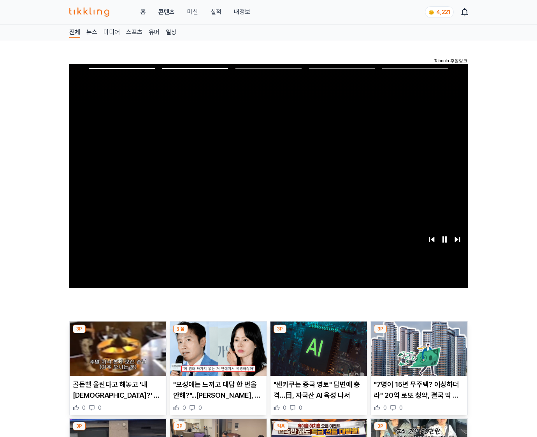
click at [418, 355] on img at bounding box center [419, 349] width 97 height 54
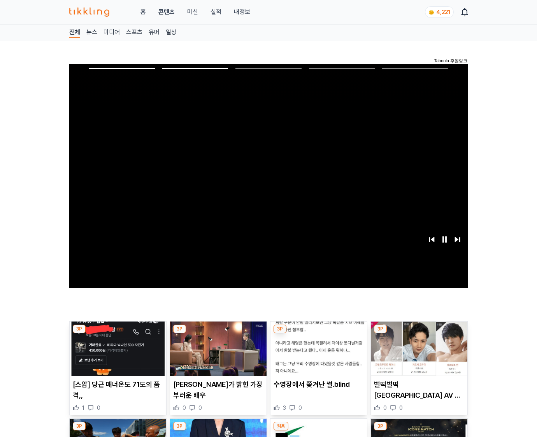
click at [418, 355] on img at bounding box center [419, 349] width 97 height 54
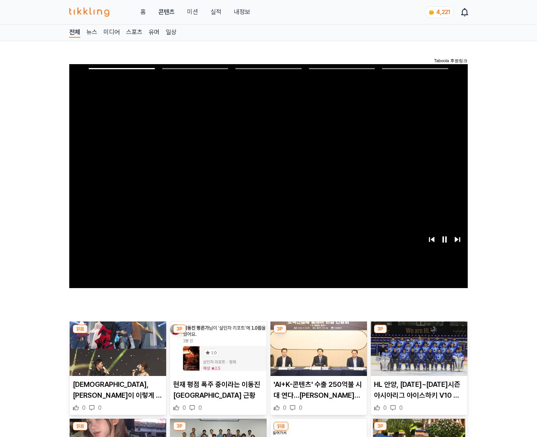
click at [418, 355] on img at bounding box center [419, 349] width 97 height 54
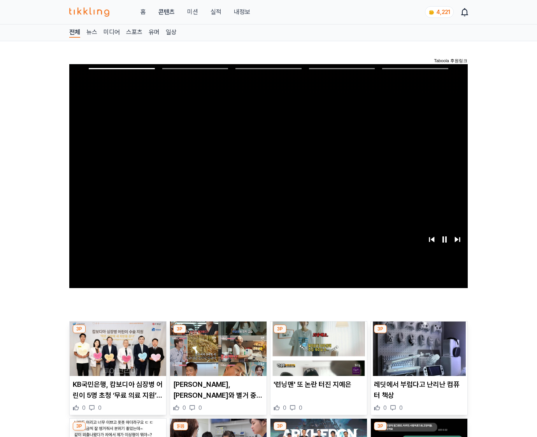
click at [418, 355] on img at bounding box center [419, 349] width 97 height 54
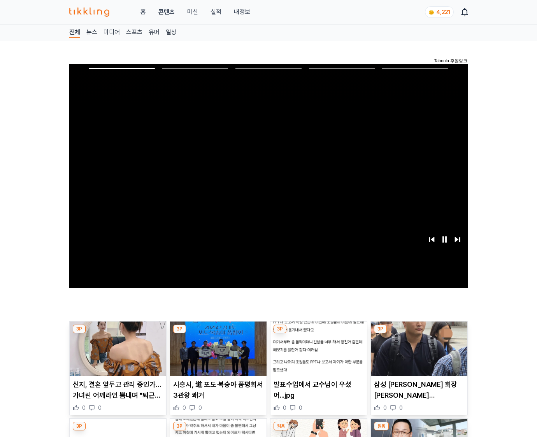
click at [418, 355] on img at bounding box center [419, 349] width 97 height 54
